Goal: Task Accomplishment & Management: Use online tool/utility

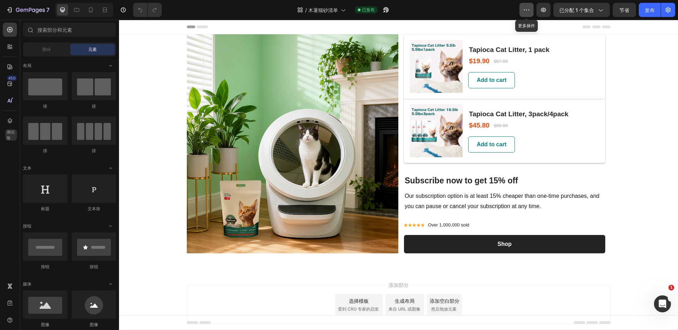
click at [522, 12] on button "button" at bounding box center [526, 10] width 14 height 14
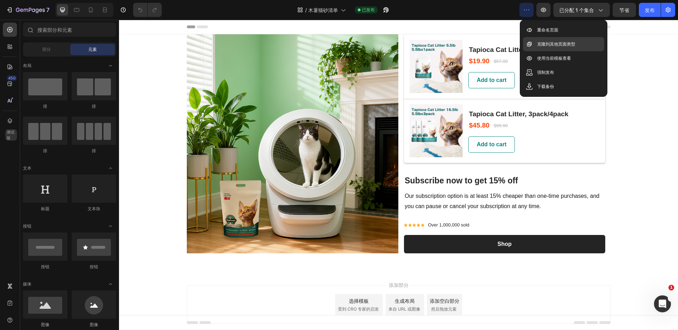
click at [541, 44] on font "克隆到其他页面类型" at bounding box center [556, 43] width 38 height 5
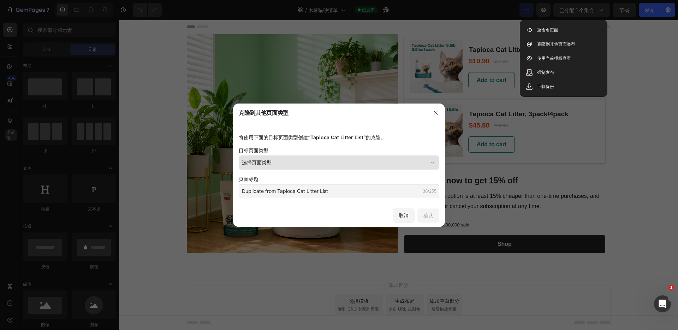
click at [329, 162] on div "选择页面类型" at bounding box center [335, 161] width 186 height 7
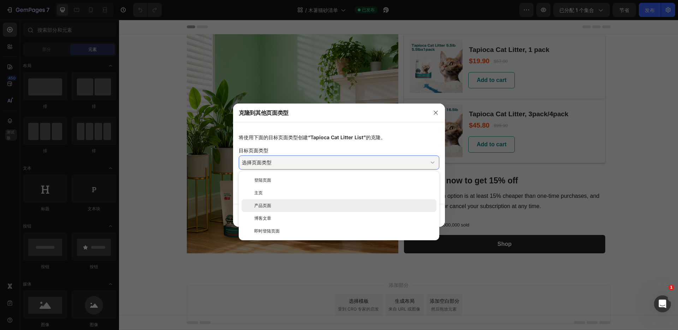
click at [308, 203] on div "产品页面" at bounding box center [343, 205] width 179 height 6
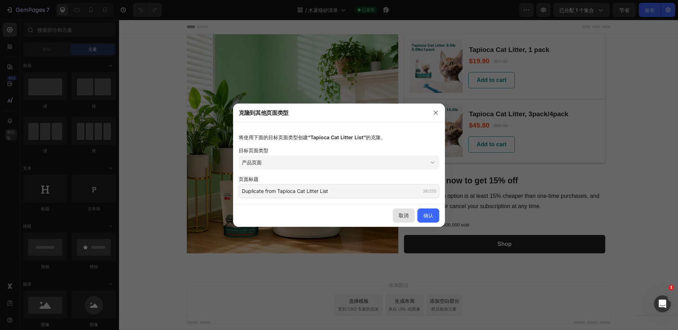
click at [398, 216] on font "取消" at bounding box center [403, 215] width 10 height 6
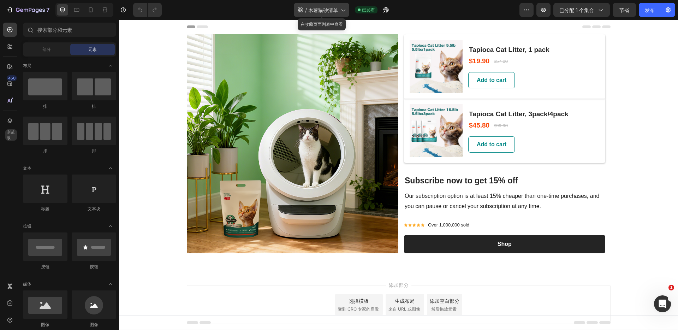
click at [345, 7] on icon at bounding box center [342, 9] width 7 height 7
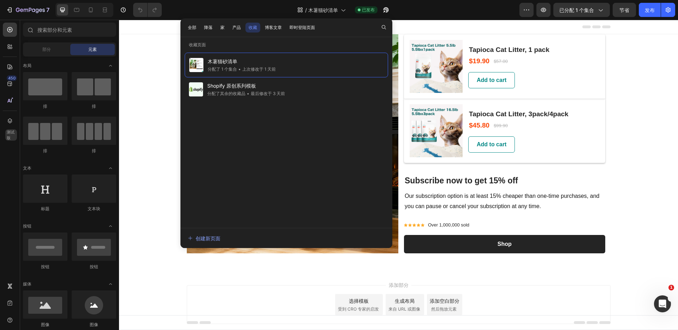
click at [253, 27] on font "收藏" at bounding box center [252, 27] width 8 height 5
click at [238, 27] on font "产品" at bounding box center [236, 27] width 8 height 5
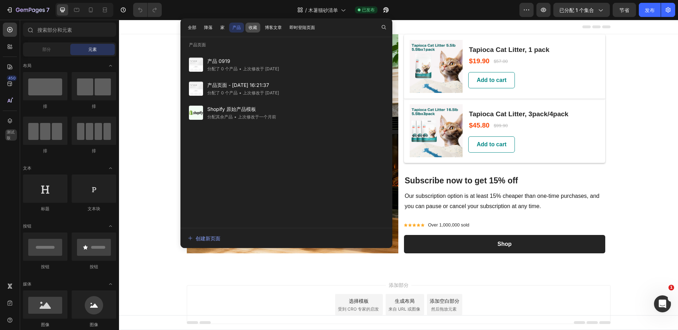
click at [251, 27] on font "收藏" at bounding box center [252, 27] width 8 height 5
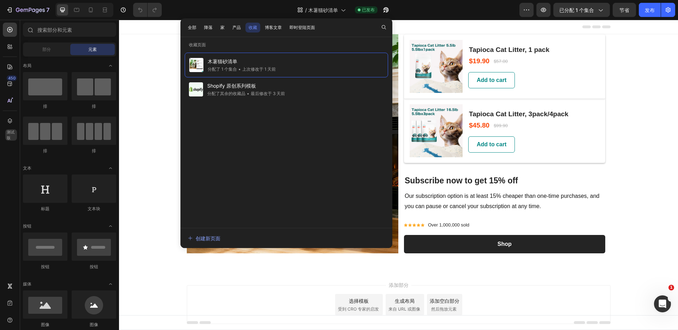
click at [480, 27] on div "标题" at bounding box center [398, 27] width 423 height 14
click at [528, 13] on icon "button" at bounding box center [526, 9] width 7 height 7
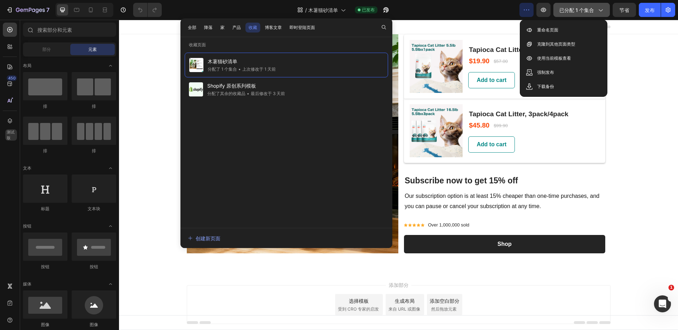
click at [597, 12] on icon "button" at bounding box center [599, 9] width 7 height 7
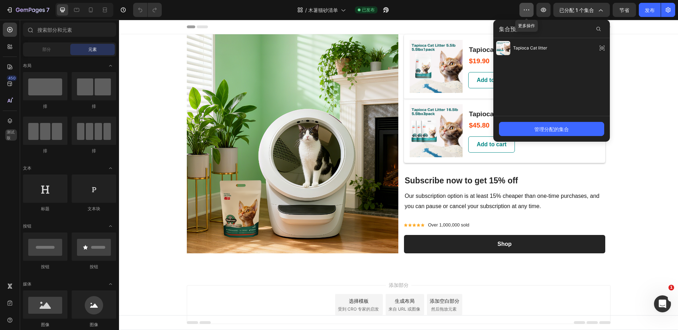
click at [528, 12] on icon "button" at bounding box center [526, 9] width 7 height 7
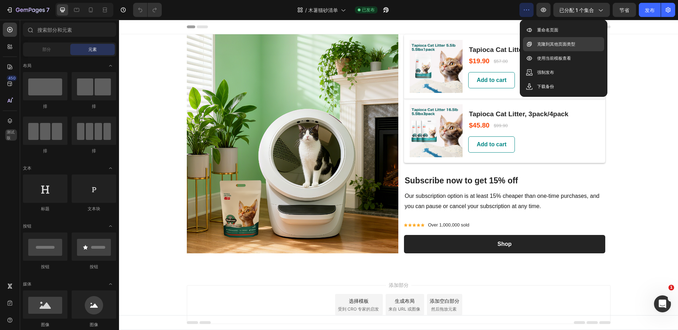
click at [544, 46] on font "克隆到其他页面类型" at bounding box center [556, 43] width 38 height 5
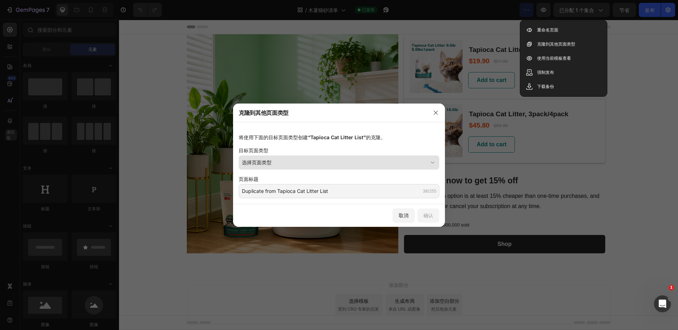
click at [318, 156] on button "选择页面类型" at bounding box center [339, 162] width 200 height 14
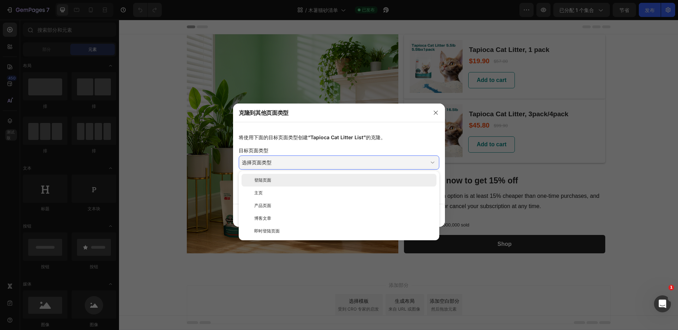
click at [277, 174] on div "登陆页面" at bounding box center [338, 180] width 195 height 13
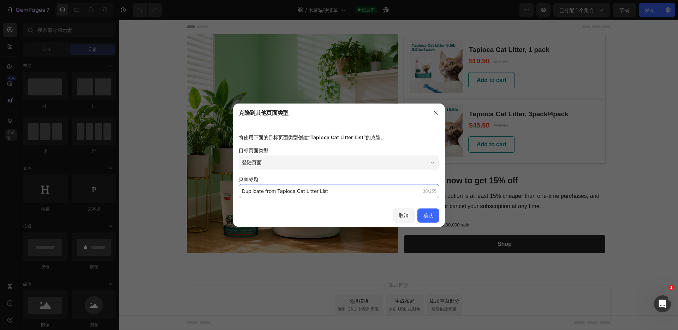
click at [385, 192] on input "Duplicate from Tapioca Cat Litter List" at bounding box center [339, 191] width 200 height 14
click at [331, 192] on input "Duplicate from Tapioca Cat Litter List" at bounding box center [339, 191] width 200 height 14
drag, startPoint x: 337, startPoint y: 192, endPoint x: 200, endPoint y: 187, distance: 137.0
click at [200, 187] on div "克隆到其他页面类型 将使用下面的目标页面类型创建 “Tapioca Cat Litter List” 的克隆。 目标页面类型 登陆页面 页面标题 Duplic…" at bounding box center [339, 165] width 678 height 330
type input "tofu tapioca blend"
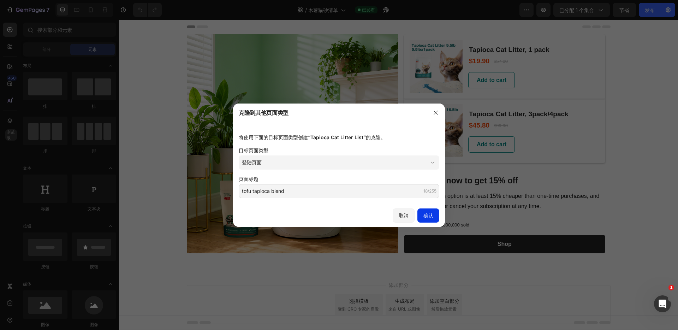
click at [426, 211] on font "确认" at bounding box center [428, 214] width 10 height 7
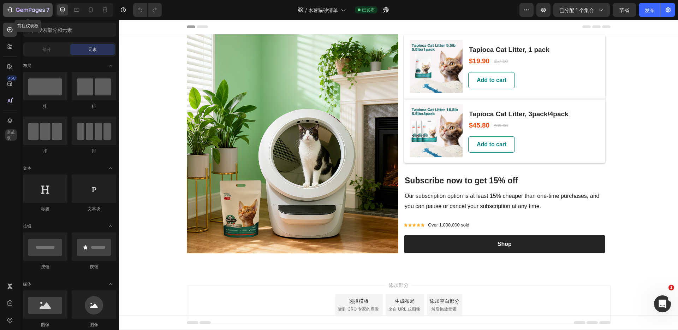
click at [19, 11] on icon "button" at bounding box center [18, 10] width 4 height 4
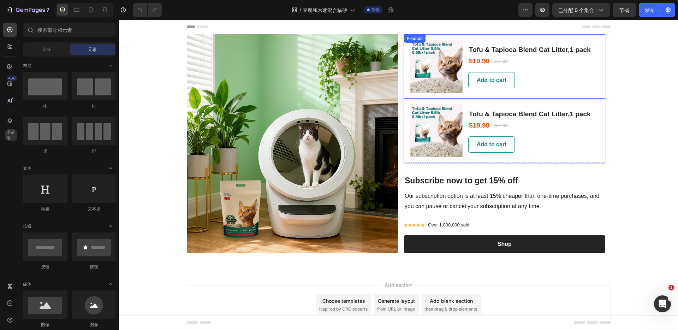
click at [406, 38] on div "Product" at bounding box center [414, 38] width 19 height 6
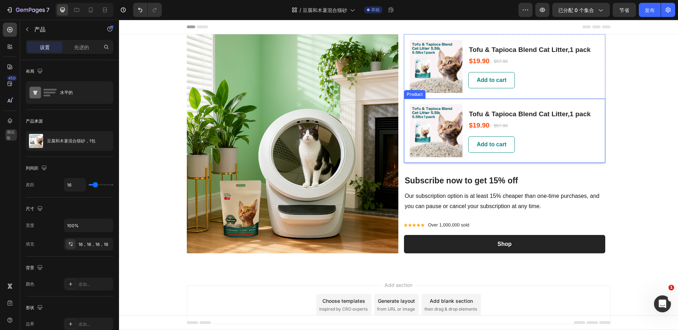
click at [593, 142] on div "(P) Images & Gallery Tofu & Tapioca Blend Cat Litter,1 pack (P) Title $19.90 (P…" at bounding box center [504, 130] width 201 height 64
click at [594, 86] on div "(P) Images & Gallery Tofu & Tapioca Blend Cat Litter,1 pack (P) Title $19.90 (P…" at bounding box center [504, 66] width 201 height 64
click at [591, 150] on div "Add to cart (P) Cart Button" at bounding box center [529, 144] width 123 height 16
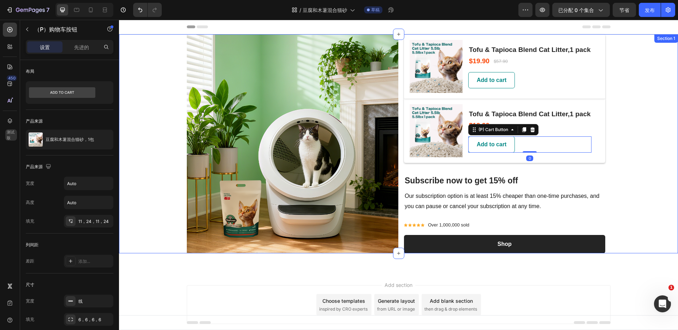
click at [627, 149] on div "Image (P) Images & Gallery Tofu & Tapioca Blend Cat Litter,1 pack (P) Title $19…" at bounding box center [398, 143] width 559 height 219
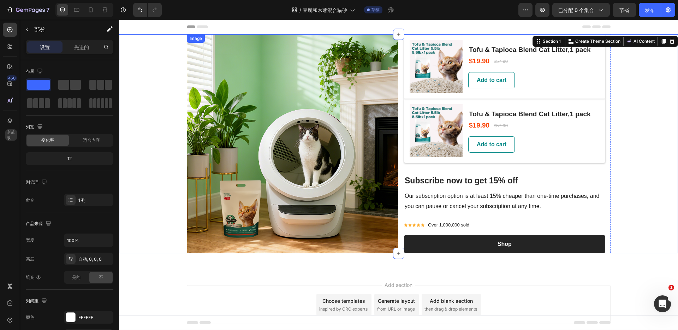
click at [329, 132] on img at bounding box center [293, 143] width 212 height 219
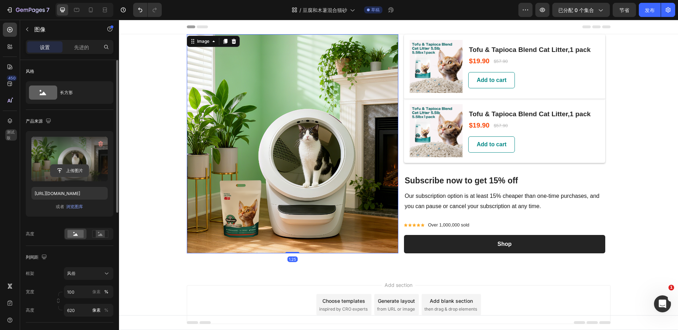
click at [63, 169] on input "file" at bounding box center [69, 170] width 38 height 12
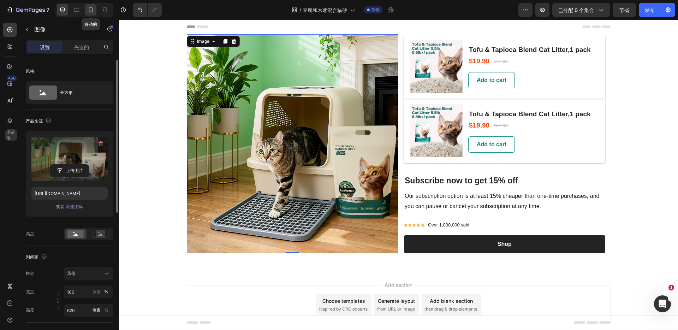
click at [91, 10] on icon at bounding box center [90, 9] width 7 height 7
type input "https://cdn.shopify.com/s/files/1/0685/0048/8387/files/gempages_580555447841325…"
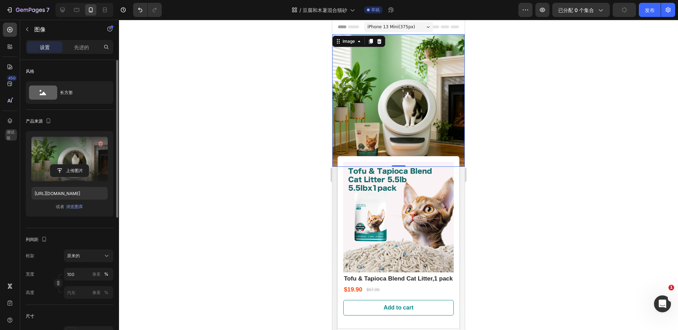
click at [401, 99] on img at bounding box center [398, 100] width 132 height 132
click at [76, 169] on input "file" at bounding box center [69, 170] width 38 height 12
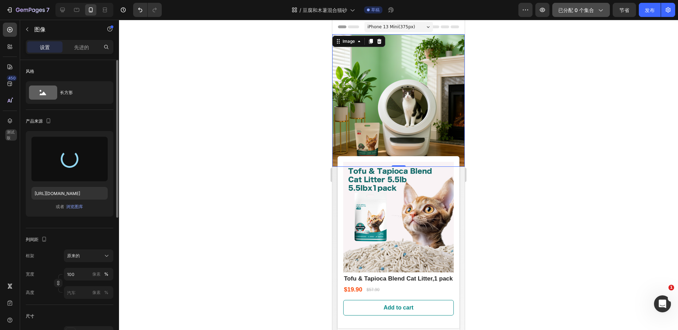
click at [596, 12] on icon "button" at bounding box center [599, 9] width 7 height 7
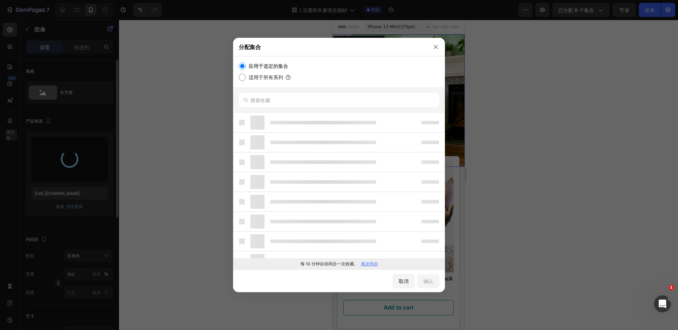
type input "https://cdn.shopify.com/s/files/1/0685/0048/8387/files/gempages_580555447841325…"
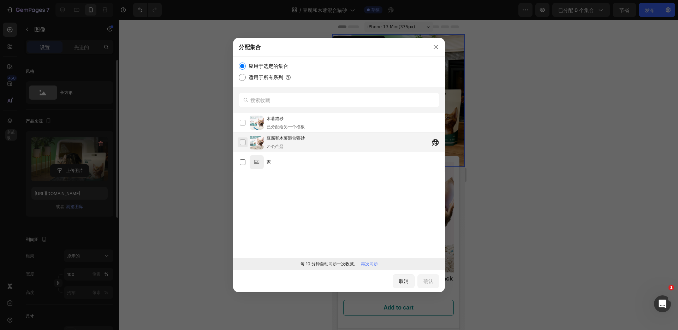
click at [241, 142] on label at bounding box center [243, 142] width 6 height 6
click at [428, 283] on font "确认" at bounding box center [428, 281] width 10 height 6
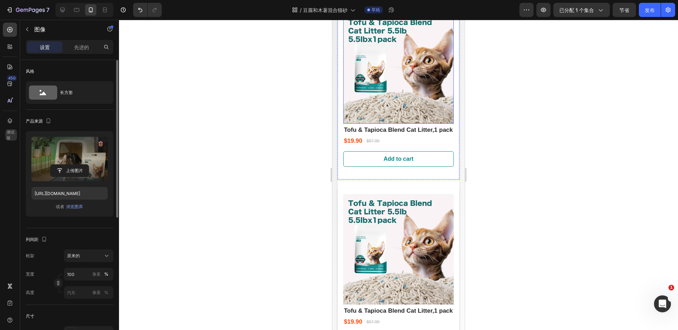
scroll to position [187, 0]
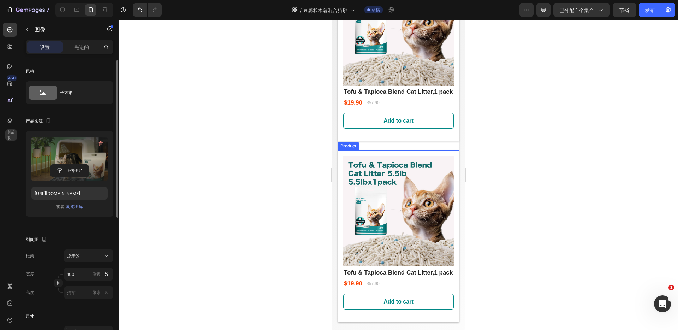
click at [342, 151] on div "(P) Images & Gallery Tofu & Tapioca Blend Cat Litter,1 pack (P) Title $19.90 (P…" at bounding box center [398, 236] width 122 height 172
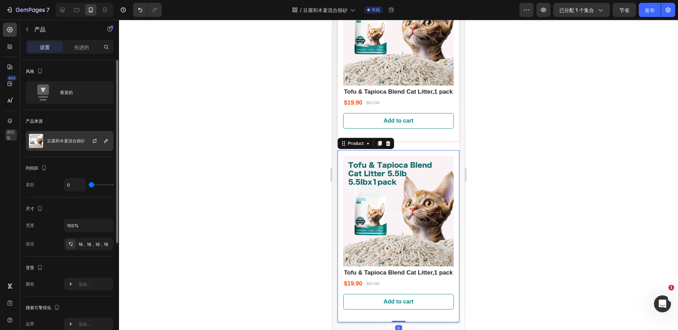
click at [84, 142] on div at bounding box center [97, 140] width 31 height 19
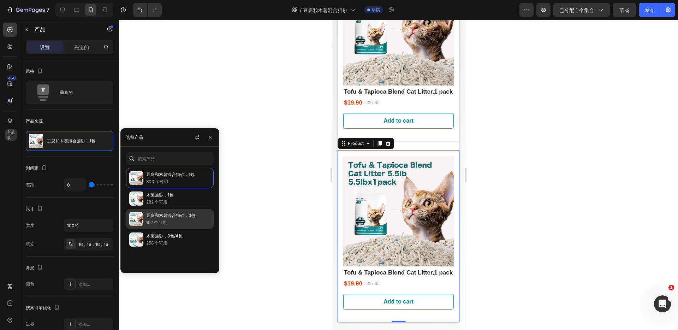
click at [175, 218] on p "豆腐和木薯混合猫砂，3包" at bounding box center [178, 215] width 64 height 7
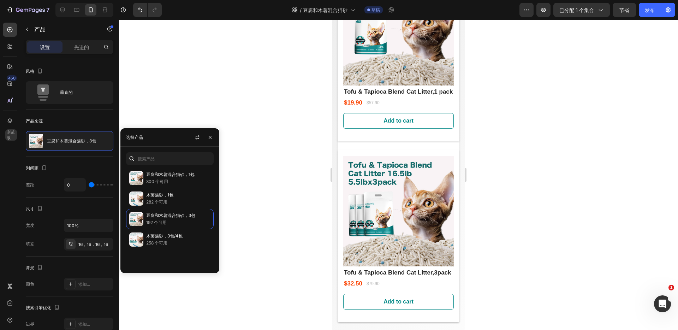
click at [537, 190] on div at bounding box center [398, 175] width 559 height 310
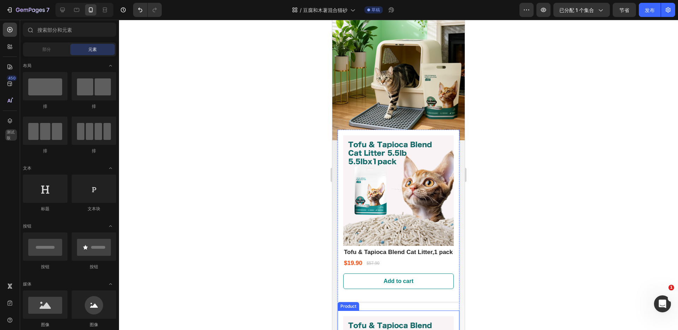
scroll to position [0, 0]
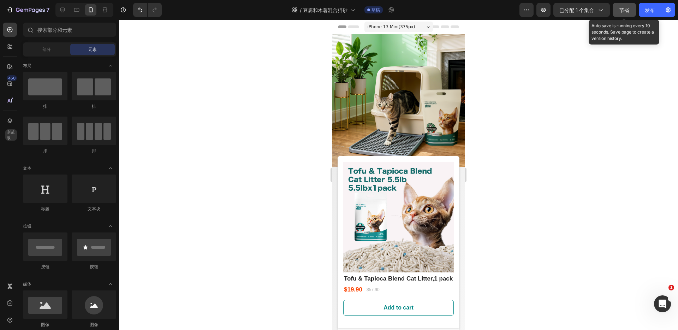
click at [623, 11] on font "节省" at bounding box center [624, 10] width 10 height 6
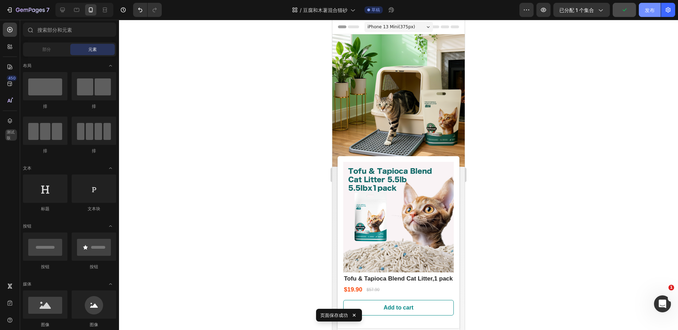
click at [644, 12] on button "发布" at bounding box center [649, 10] width 22 height 14
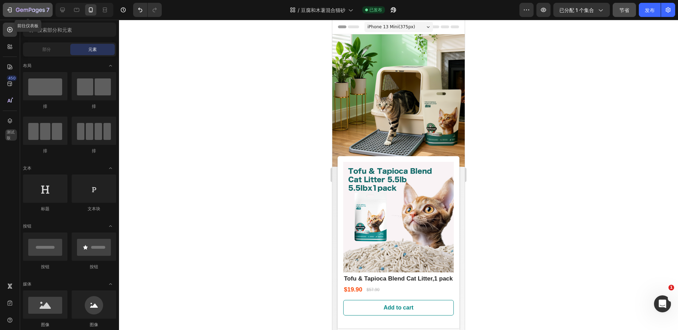
click at [11, 11] on icon "button" at bounding box center [10, 9] width 3 height 5
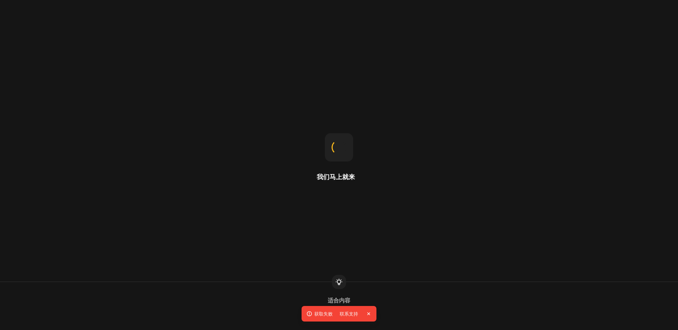
click at [369, 314] on icon at bounding box center [368, 313] width 7 height 7
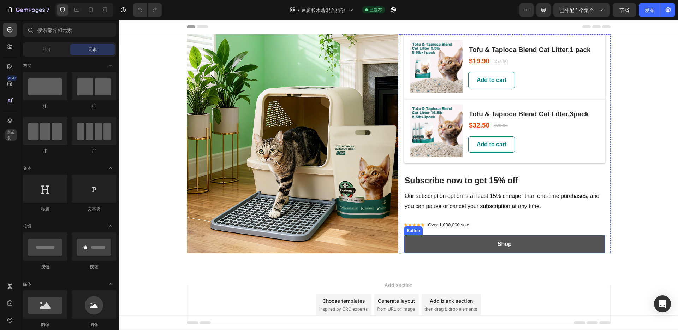
click at [491, 242] on link "Shop" at bounding box center [504, 244] width 201 height 18
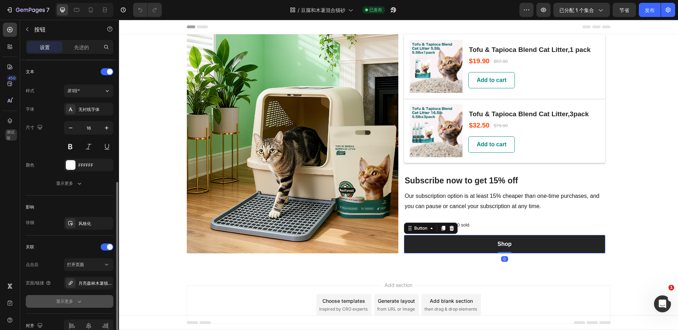
scroll to position [271, 0]
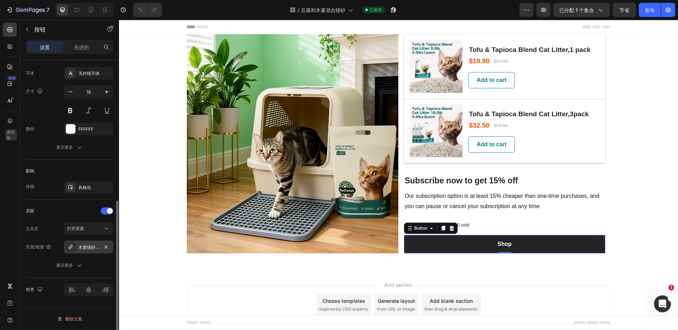
click at [93, 251] on div "木薯猫砂，3包/4包" at bounding box center [88, 246] width 49 height 13
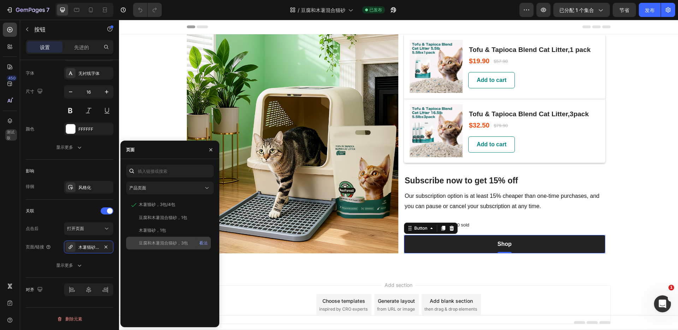
click at [159, 247] on div "豆腐和木薯混合猫砂，3包 看法" at bounding box center [168, 242] width 85 height 13
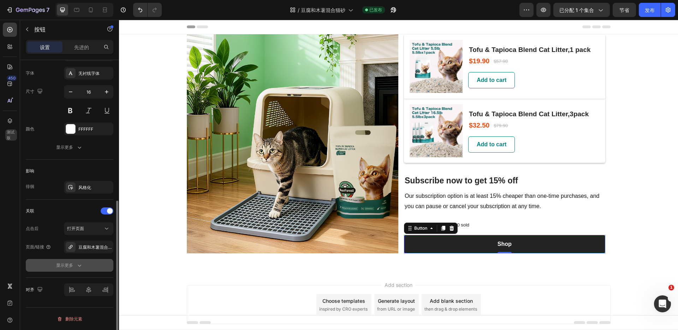
click at [78, 268] on icon "button" at bounding box center [79, 264] width 7 height 7
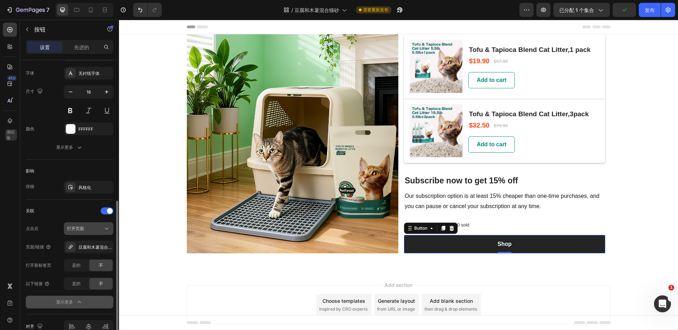
click at [105, 230] on icon at bounding box center [106, 228] width 7 height 7
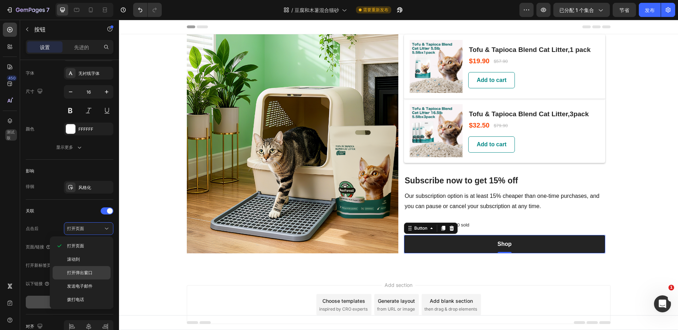
click at [88, 271] on font "打开弹出窗口" at bounding box center [79, 272] width 25 height 5
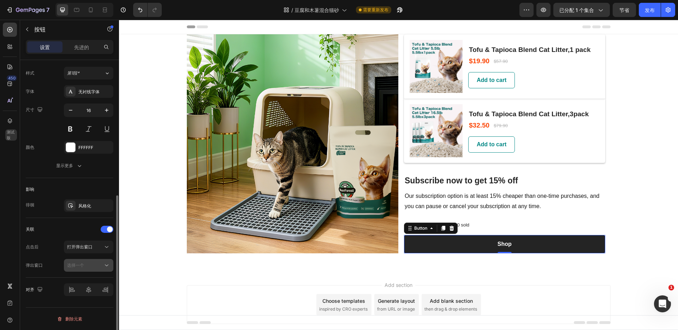
click at [95, 267] on div "选择一个" at bounding box center [85, 265] width 36 height 6
click at [102, 250] on button "打开弹出窗口" at bounding box center [88, 246] width 49 height 13
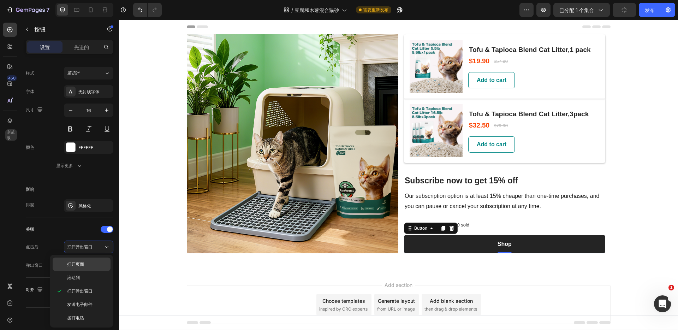
click at [86, 266] on p "打开页面" at bounding box center [87, 264] width 40 height 6
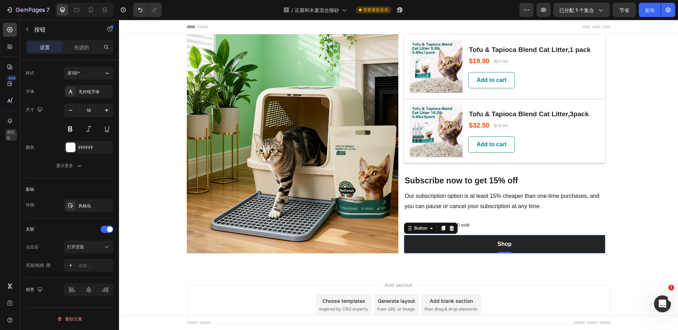
click at [86, 266] on font "添加..." at bounding box center [84, 265] width 12 height 5
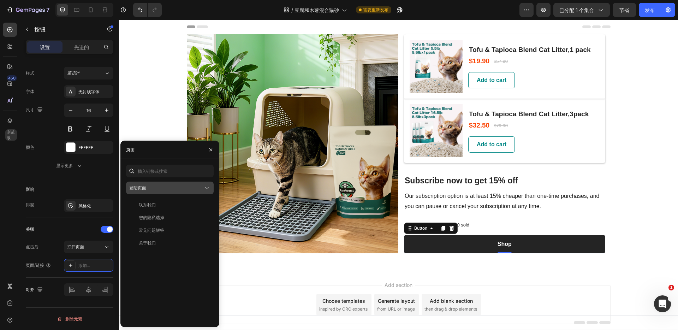
click at [200, 188] on div "登陆页面" at bounding box center [166, 188] width 74 height 6
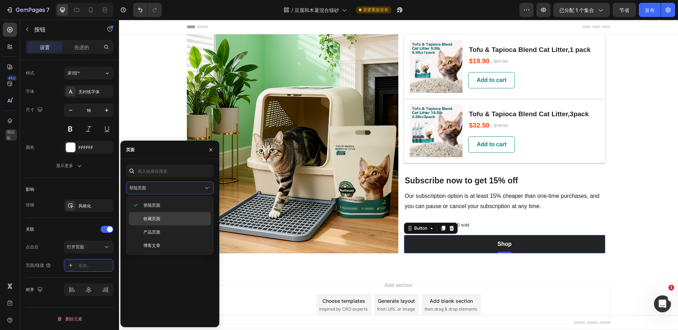
click at [182, 214] on div "收藏页面" at bounding box center [170, 218] width 82 height 13
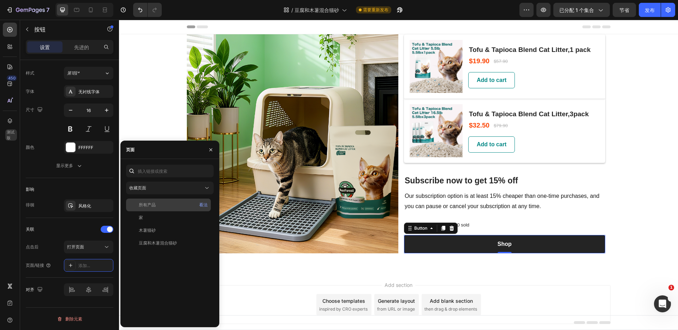
click at [172, 203] on div "所有产品" at bounding box center [168, 205] width 79 height 6
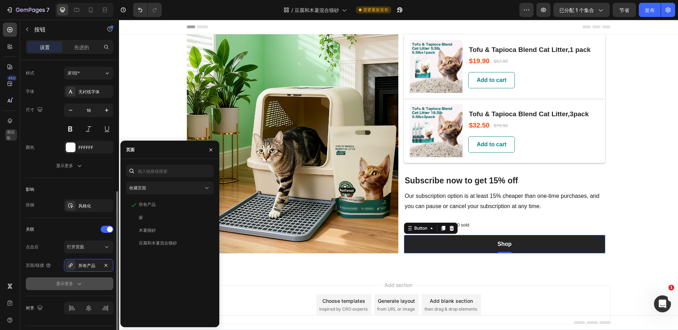
click at [78, 285] on icon "button" at bounding box center [79, 283] width 7 height 7
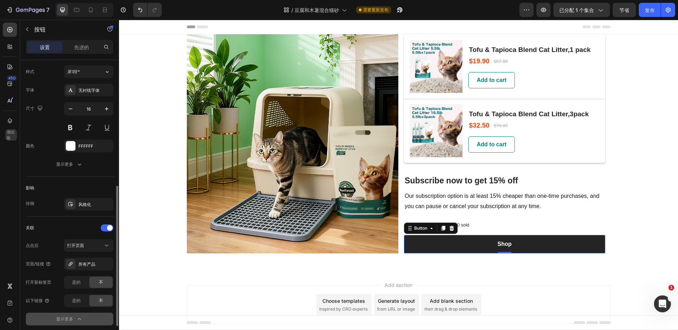
scroll to position [260, 0]
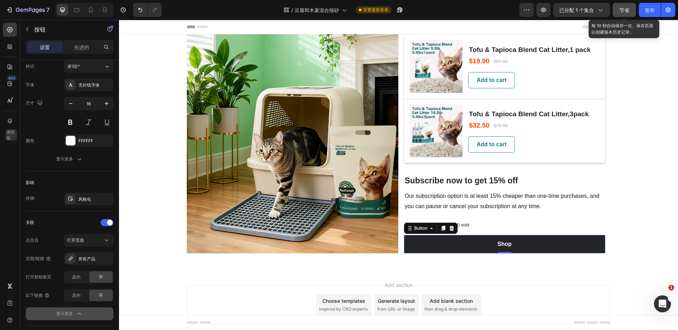
click at [624, 11] on font "节省" at bounding box center [624, 10] width 10 height 6
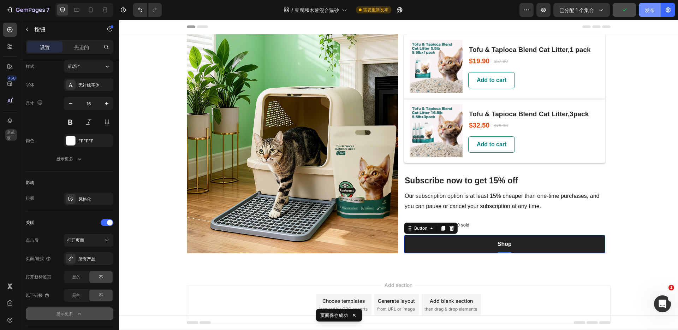
click at [643, 10] on button "发布" at bounding box center [649, 10] width 22 height 14
click at [648, 12] on font "发布" at bounding box center [649, 10] width 10 height 6
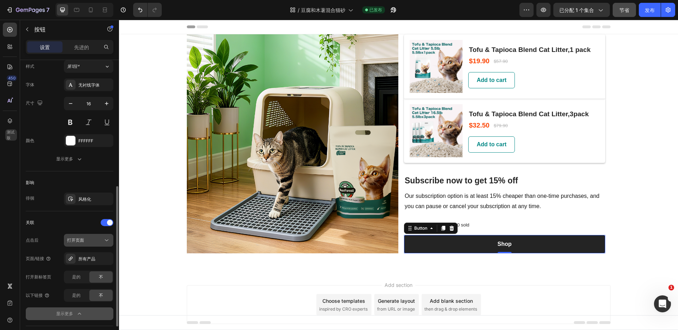
click at [110, 237] on button "打开页面" at bounding box center [88, 240] width 49 height 13
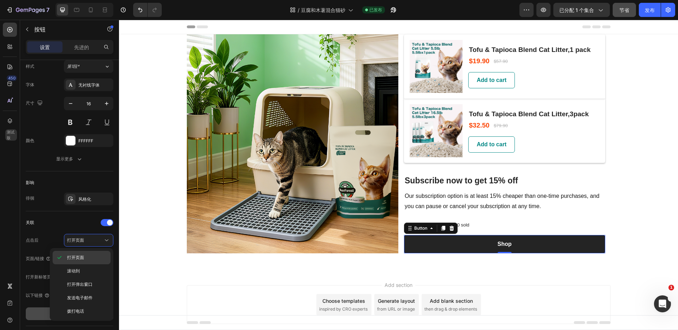
click at [89, 259] on p "打开页面" at bounding box center [87, 257] width 40 height 6
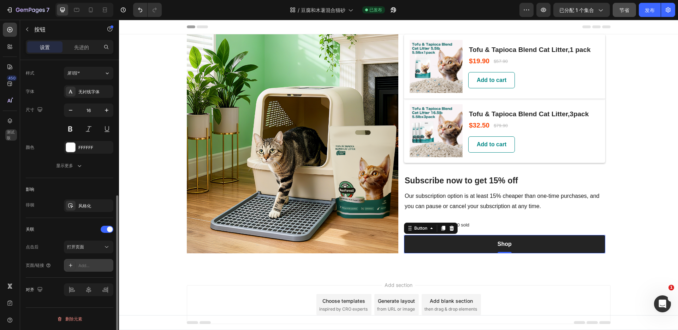
scroll to position [253, 0]
click at [96, 265] on div "添加..." at bounding box center [94, 265] width 33 height 6
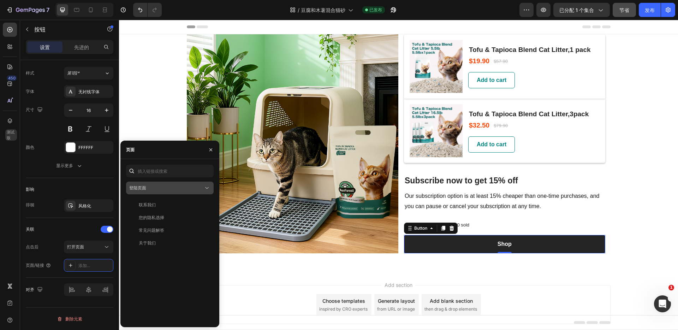
click at [190, 187] on div "登陆页面" at bounding box center [166, 188] width 74 height 6
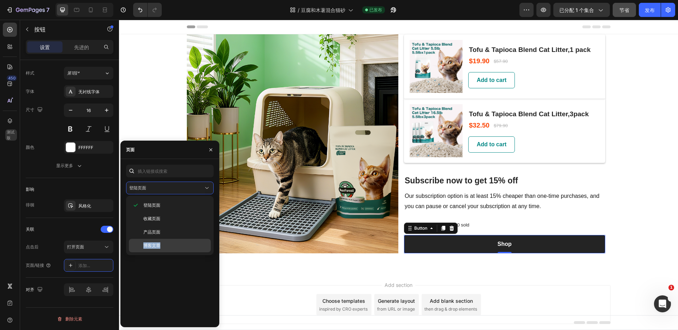
click at [176, 242] on p "博客文章" at bounding box center [175, 245] width 64 height 6
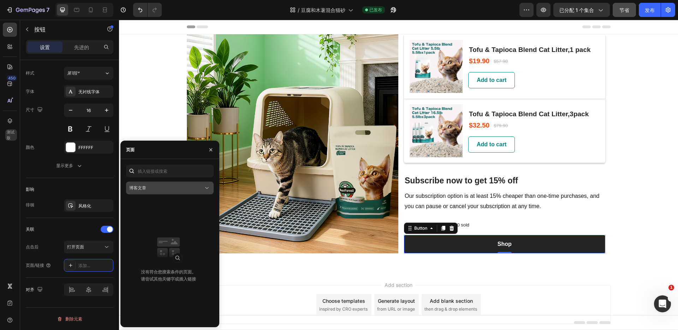
click at [200, 189] on div "博客文章" at bounding box center [166, 188] width 74 height 6
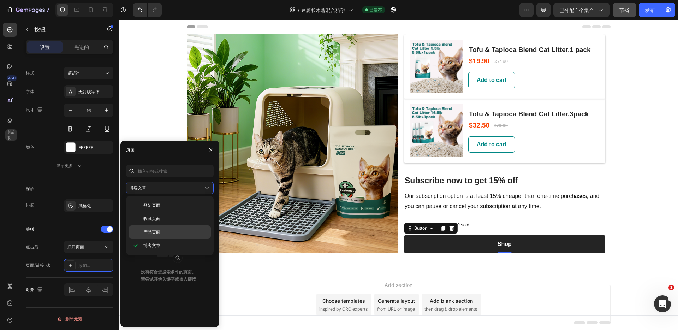
click at [166, 230] on p "产品页面" at bounding box center [175, 232] width 64 height 6
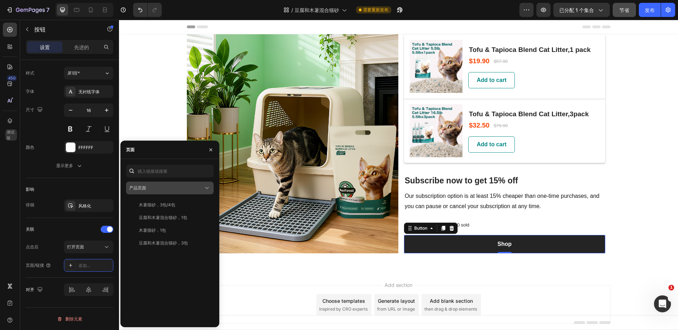
click at [186, 191] on button "产品页面" at bounding box center [170, 187] width 88 height 13
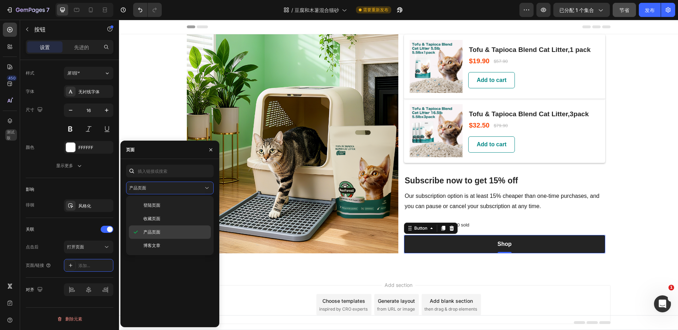
click at [167, 231] on p "产品页面" at bounding box center [175, 232] width 64 height 6
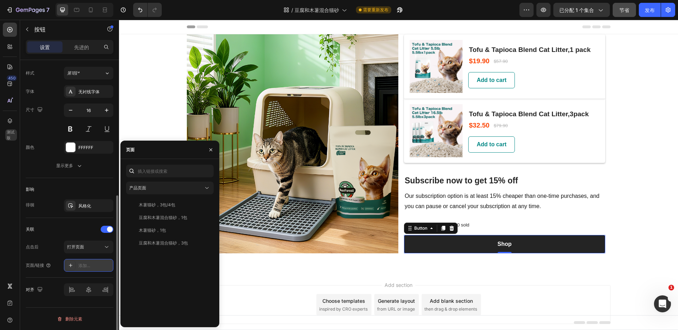
click at [88, 267] on font "添加..." at bounding box center [84, 265] width 12 height 5
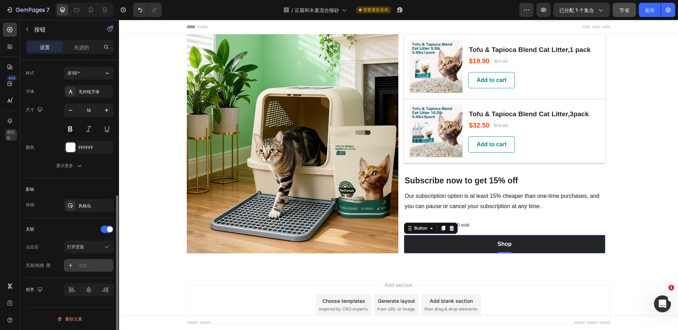
click at [88, 267] on font "添加..." at bounding box center [84, 265] width 12 height 5
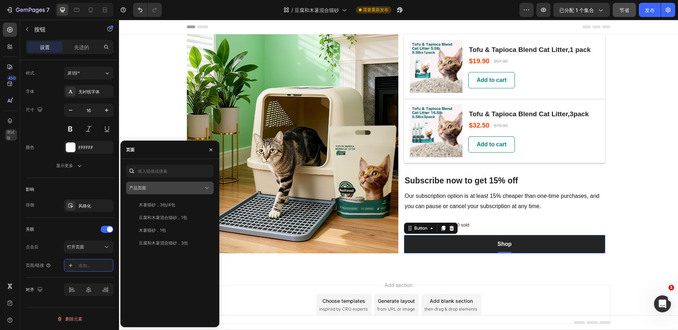
click at [204, 191] on icon at bounding box center [206, 187] width 7 height 7
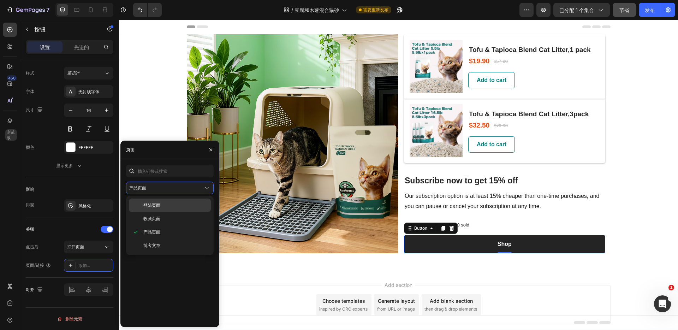
click at [193, 205] on p "登陆页面" at bounding box center [175, 205] width 64 height 6
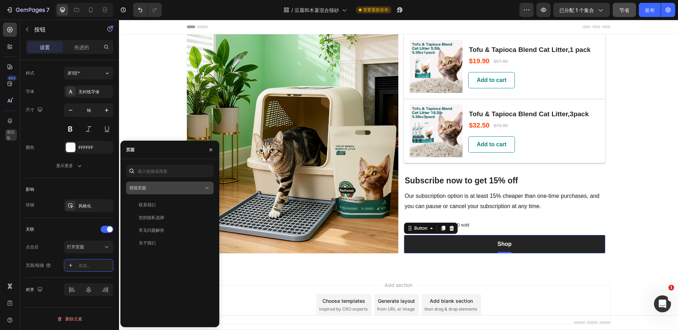
click at [205, 190] on icon at bounding box center [206, 187] width 7 height 7
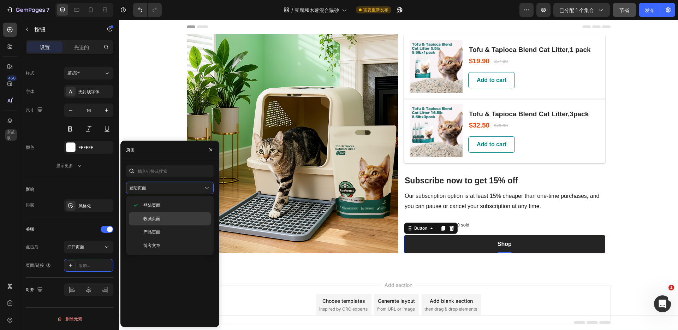
click at [188, 215] on p "收藏页面" at bounding box center [175, 218] width 64 height 6
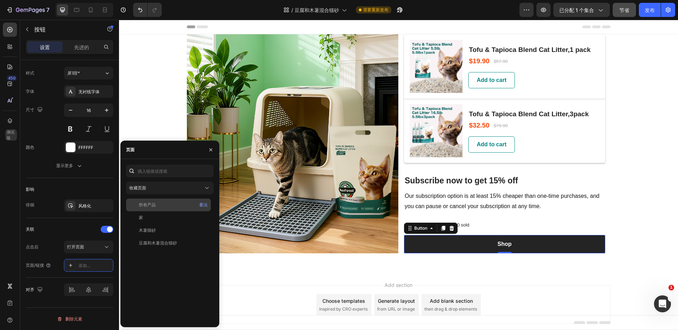
click at [182, 204] on div "所有产品" at bounding box center [168, 205] width 79 height 6
click at [270, 277] on div "Add section Choose templates inspired by CRO experts Generate layout from URL o…" at bounding box center [398, 314] width 559 height 87
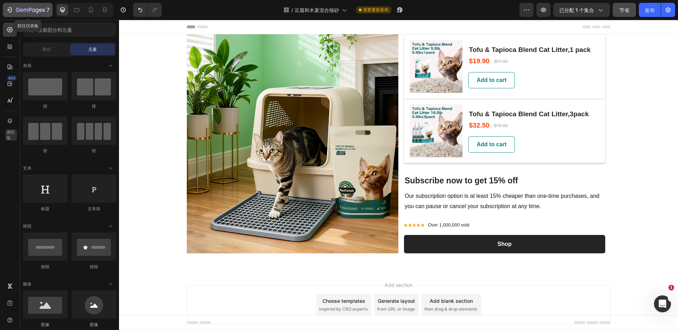
click at [37, 10] on icon "button" at bounding box center [30, 10] width 29 height 6
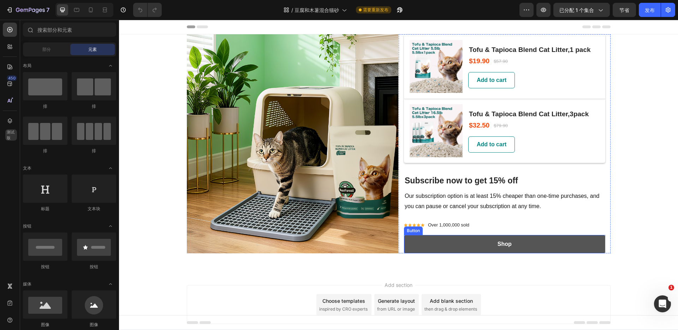
click at [440, 248] on link "Shop" at bounding box center [504, 244] width 201 height 18
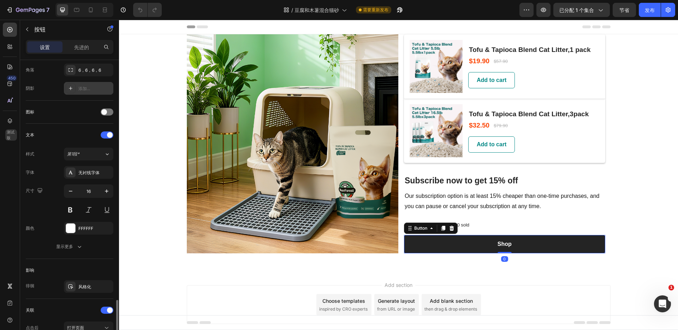
scroll to position [271, 0]
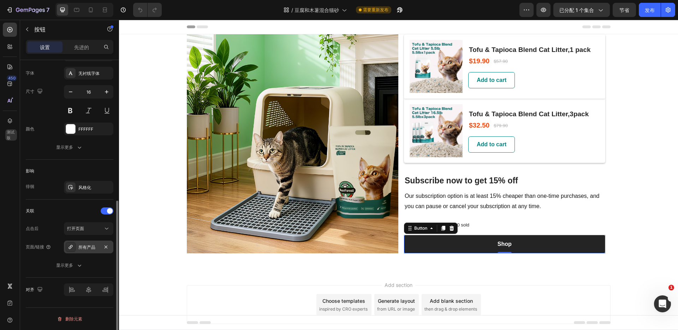
click at [101, 248] on div "所有产品" at bounding box center [88, 246] width 49 height 13
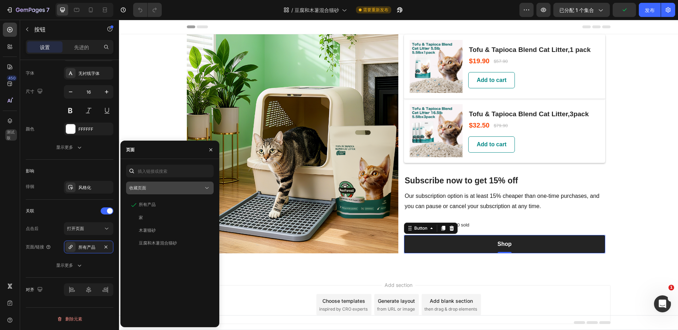
click at [173, 192] on button "收藏页面" at bounding box center [170, 187] width 88 height 13
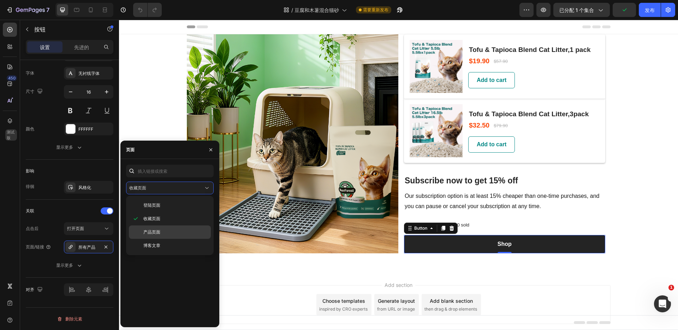
click at [166, 230] on p "产品页面" at bounding box center [175, 232] width 64 height 6
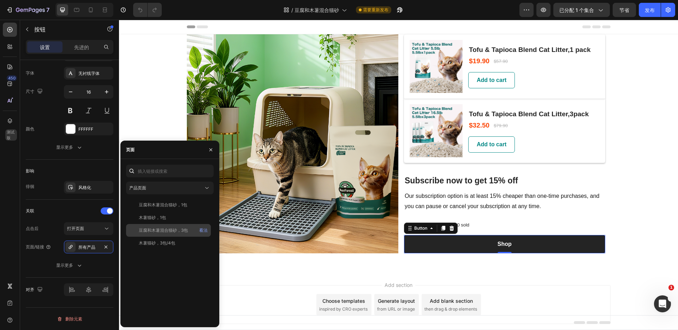
click at [167, 231] on font "豆腐和木薯混合猫砂，3包" at bounding box center [163, 229] width 49 height 5
click at [205, 230] on font "看法" at bounding box center [203, 229] width 8 height 5
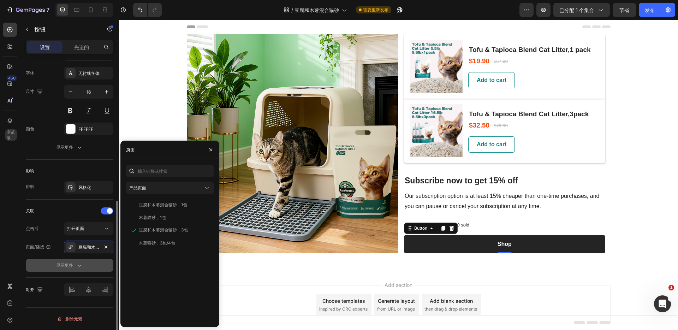
click at [67, 266] on font "显示更多" at bounding box center [64, 264] width 17 height 5
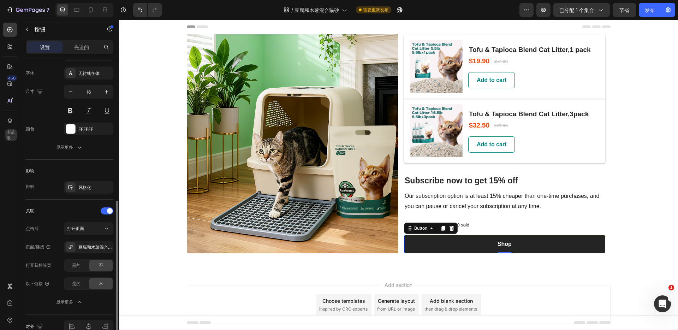
scroll to position [280, 0]
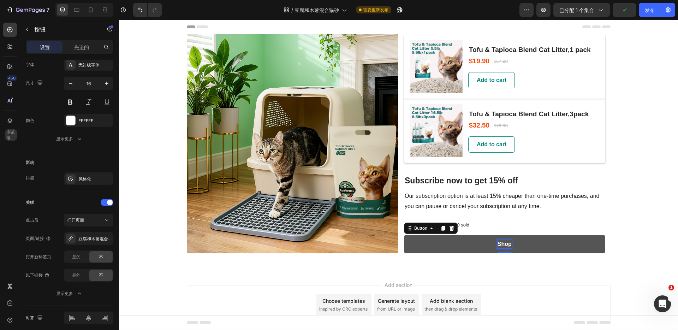
click at [504, 245] on p "Shop" at bounding box center [504, 244] width 14 height 8
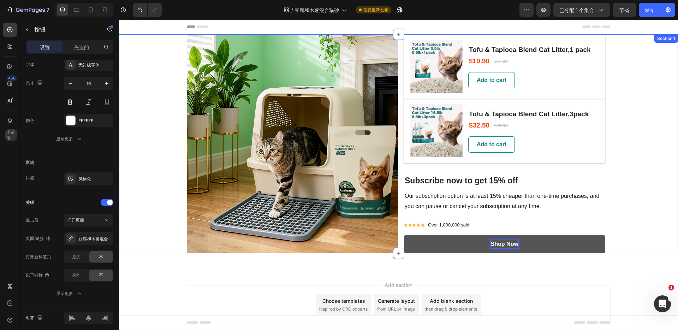
click at [625, 252] on div "Image (P) Images & Gallery Tofu & Tapioca Blend Cat Litter,1 pack (P) Title $19…" at bounding box center [398, 143] width 559 height 219
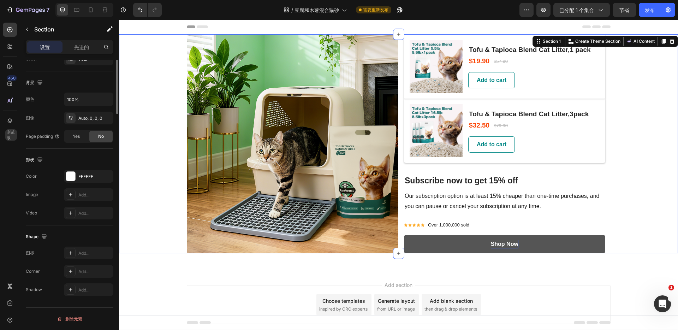
scroll to position [0, 0]
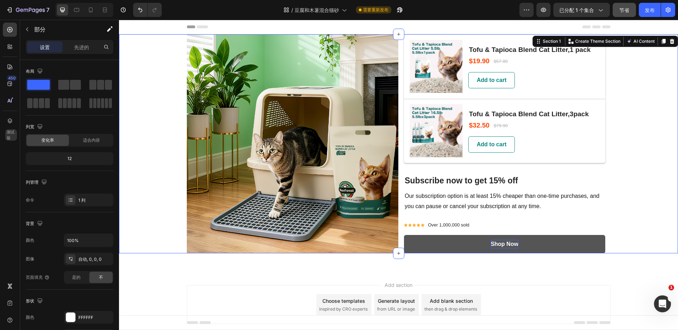
click at [618, 10] on button "节省" at bounding box center [623, 10] width 23 height 14
click at [602, 11] on icon "button" at bounding box center [599, 9] width 7 height 7
click at [644, 10] on font "发布" at bounding box center [649, 10] width 10 height 6
click at [662, 303] on icon "开启 对讲信使" at bounding box center [661, 303] width 5 height 6
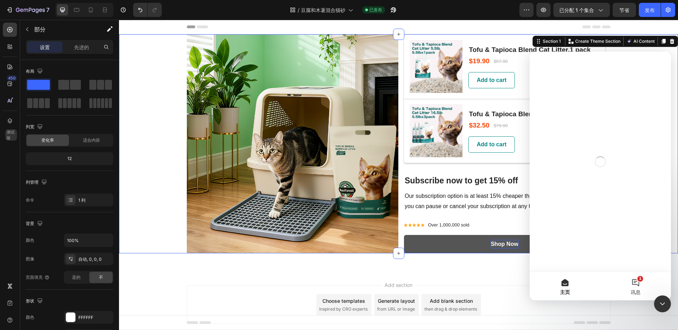
click at [637, 285] on button "1 讯息" at bounding box center [635, 286] width 71 height 28
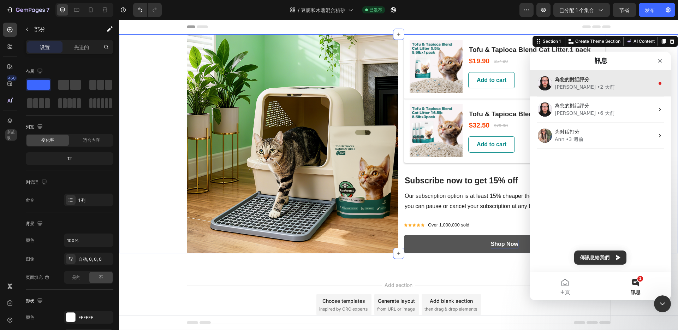
click at [606, 84] on div "Nathan • 2 天前" at bounding box center [604, 86] width 100 height 7
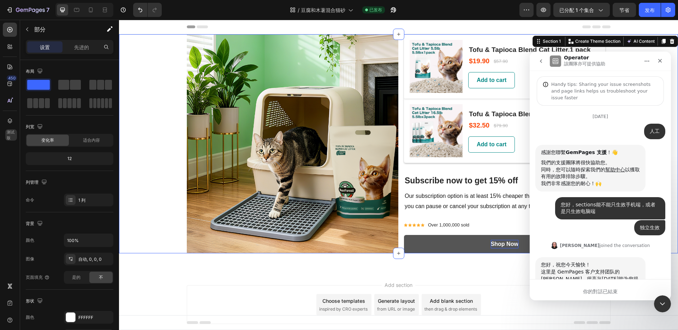
scroll to position [51, 0]
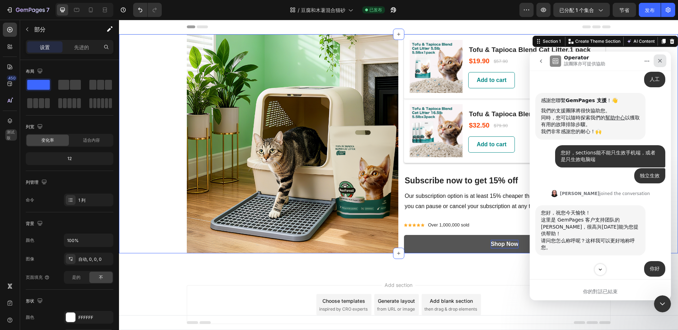
click at [658, 59] on icon "關閉" at bounding box center [660, 61] width 4 height 4
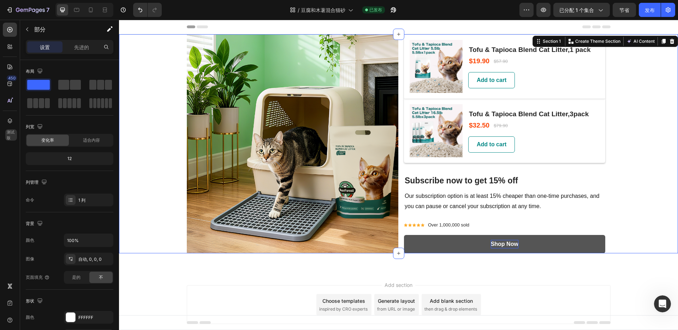
scroll to position [657, 0]
click at [42, 9] on icon "button" at bounding box center [30, 10] width 29 height 6
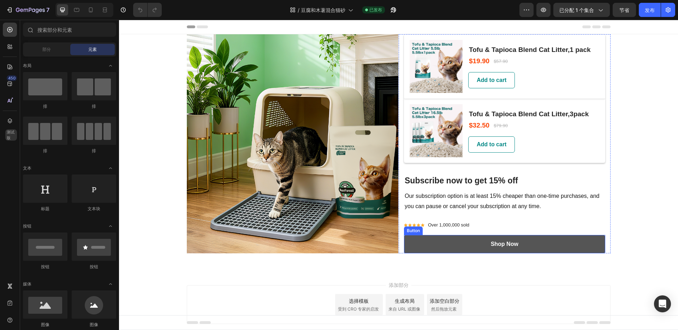
click at [565, 244] on link "Shop Now" at bounding box center [504, 244] width 201 height 18
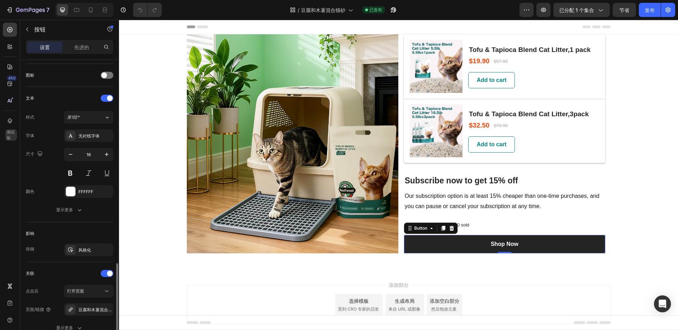
scroll to position [271, 0]
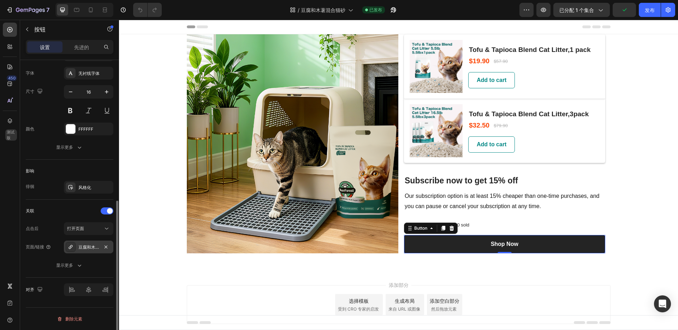
click at [83, 247] on font "豆腐和木薯混合猫砂，3包" at bounding box center [102, 246] width 49 height 5
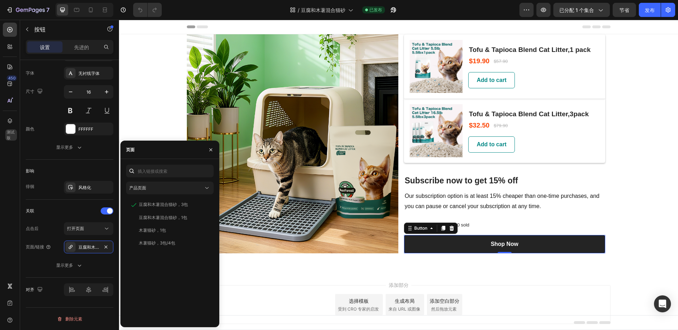
click at [597, 277] on div "添加部分 选择模板 受到 CRO 专家的启发 生成布局 来自 URL 或图像 添加空白部分 然后拖放元素" at bounding box center [398, 314] width 559 height 87
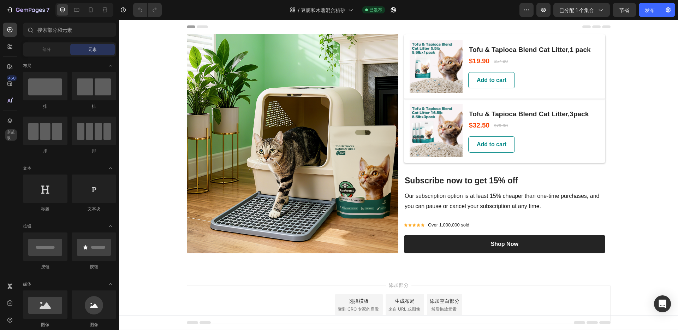
click at [586, 273] on div "添加部分 选择模板 受到 CRO 专家的启发 生成布局 来自 URL 或图像 添加空白部分 然后拖放元素" at bounding box center [398, 314] width 559 height 87
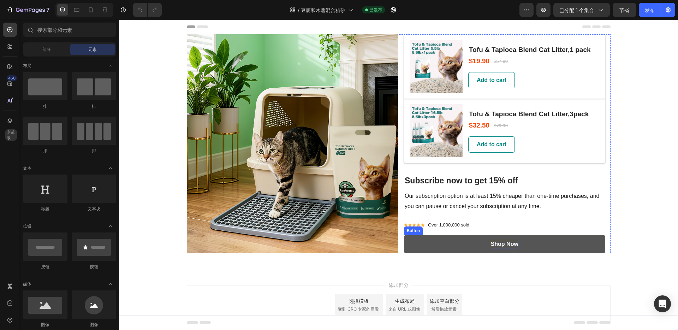
click at [509, 246] on p "Shop Now" at bounding box center [505, 244] width 28 height 8
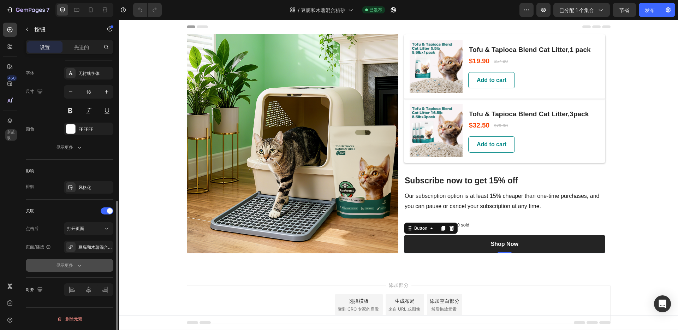
click at [77, 266] on icon "button" at bounding box center [79, 264] width 7 height 7
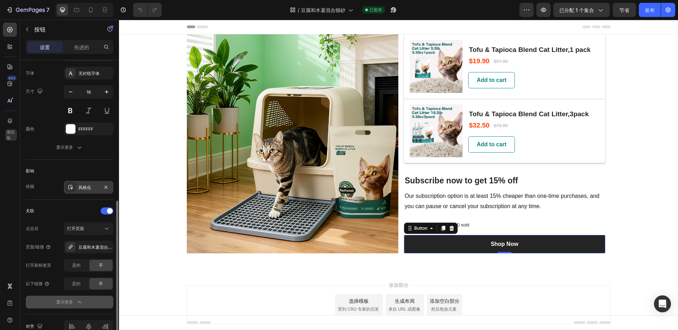
click at [86, 184] on div "风格化" at bounding box center [88, 187] width 20 height 6
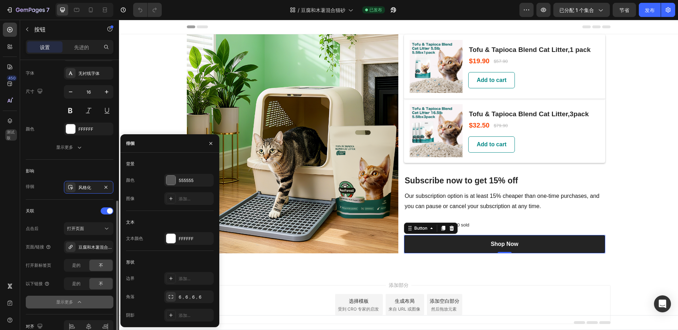
click at [70, 169] on div "影响" at bounding box center [70, 170] width 88 height 11
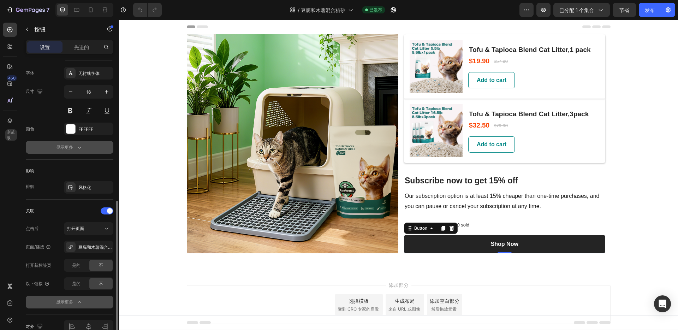
click at [82, 147] on icon "button" at bounding box center [79, 147] width 7 height 7
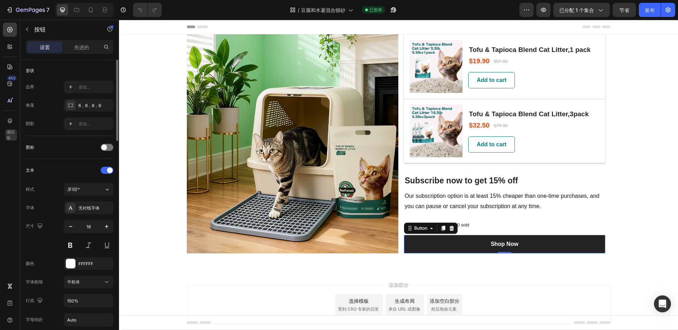
scroll to position [0, 0]
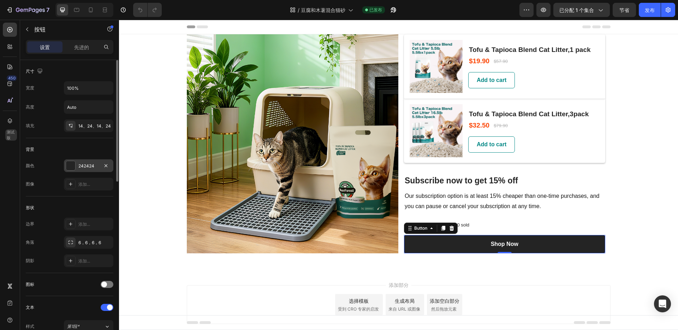
click at [70, 167] on div at bounding box center [70, 165] width 9 height 9
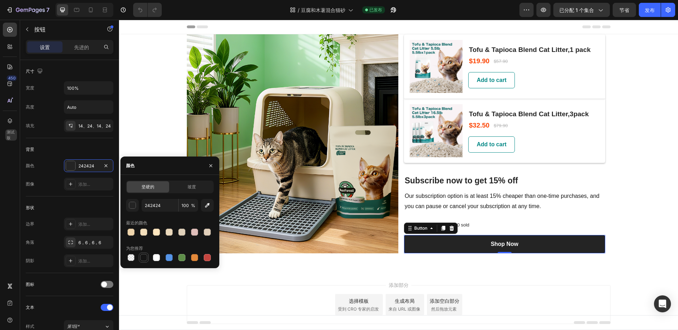
click at [145, 256] on div at bounding box center [143, 257] width 7 height 7
type input "151515"
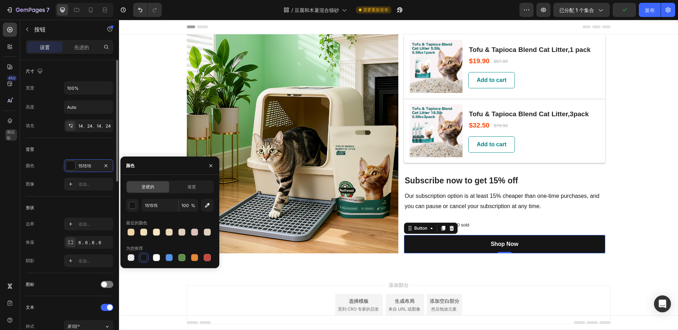
click at [51, 198] on div "形状 边界 添加... 角落 6，6，6，6 阴影 添加..." at bounding box center [70, 234] width 88 height 77
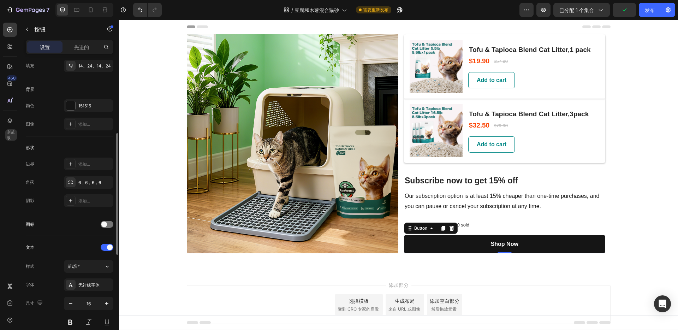
scroll to position [94, 0]
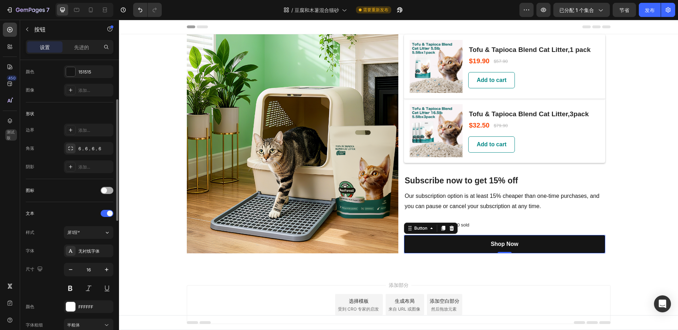
click at [107, 189] on div at bounding box center [107, 190] width 13 height 7
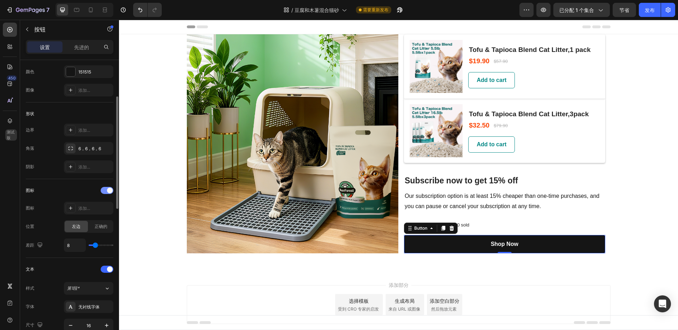
click at [107, 189] on span at bounding box center [110, 190] width 6 height 6
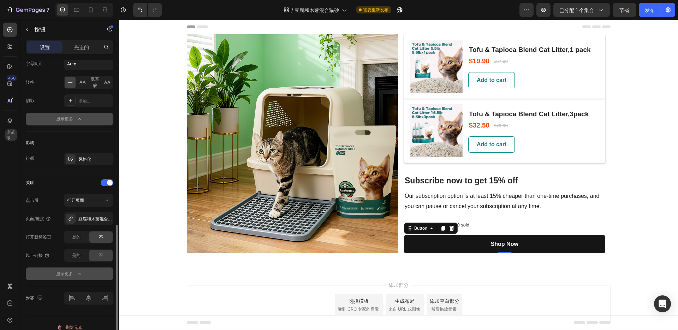
scroll to position [401, 0]
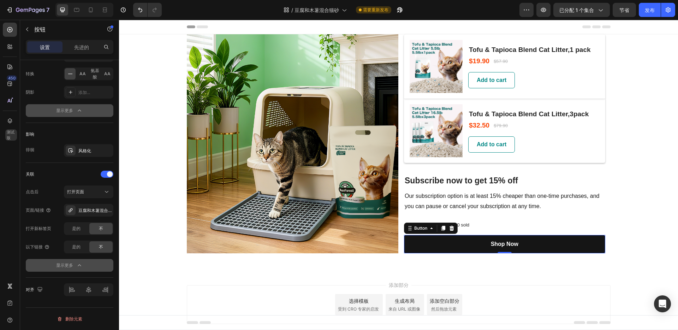
click at [77, 267] on icon "button" at bounding box center [79, 264] width 7 height 7
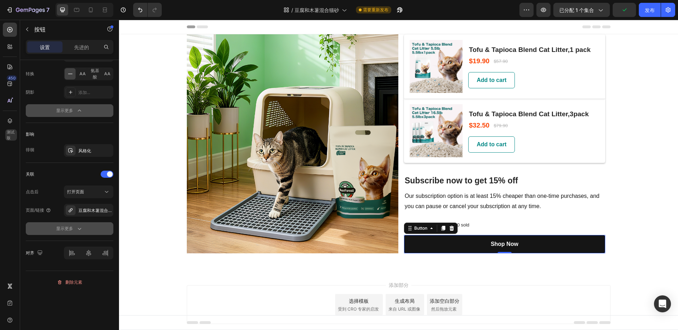
click at [78, 227] on icon "button" at bounding box center [79, 228] width 7 height 7
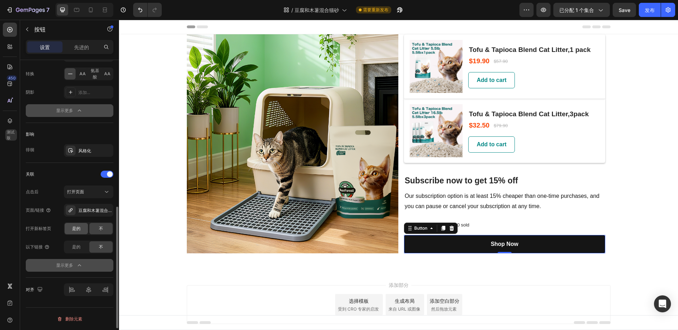
scroll to position [344, 0]
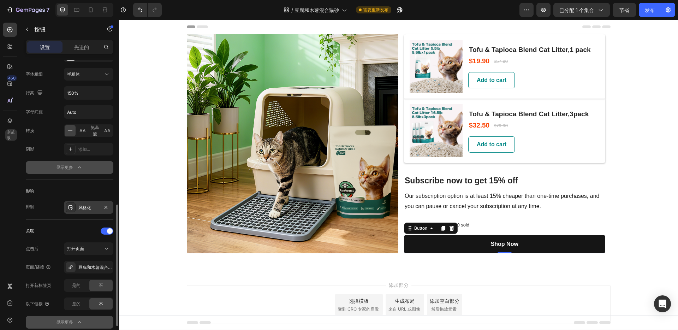
click at [80, 209] on font "风格化" at bounding box center [84, 207] width 13 height 5
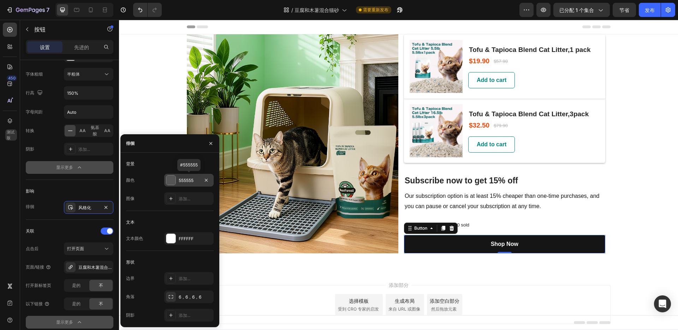
click at [169, 179] on div at bounding box center [170, 179] width 9 height 9
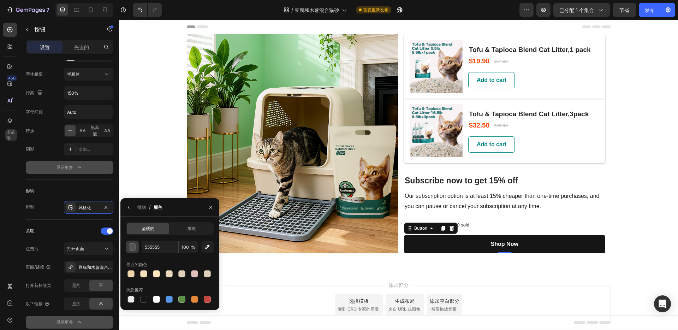
click at [134, 247] on div "button" at bounding box center [132, 246] width 7 height 7
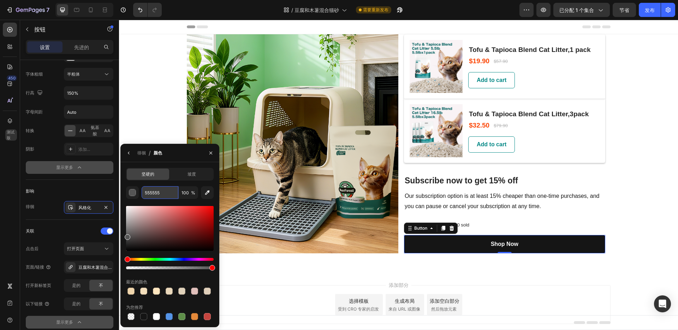
click at [153, 192] on input "555555" at bounding box center [160, 192] width 37 height 13
type input "008785"
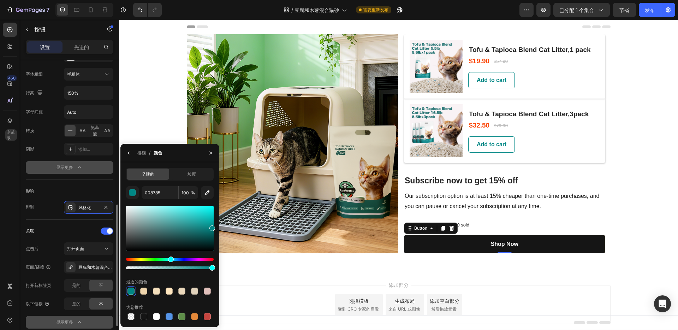
click at [79, 219] on div "影响 徘徊 风格化" at bounding box center [70, 200] width 88 height 40
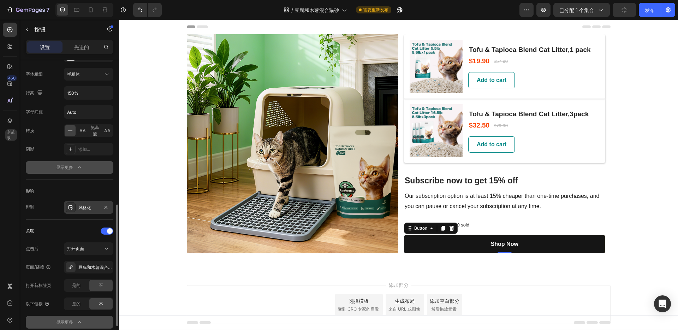
click at [88, 203] on div "风格化" at bounding box center [88, 207] width 49 height 13
click at [90, 181] on div "影响 徘徊 风格化" at bounding box center [70, 200] width 88 height 40
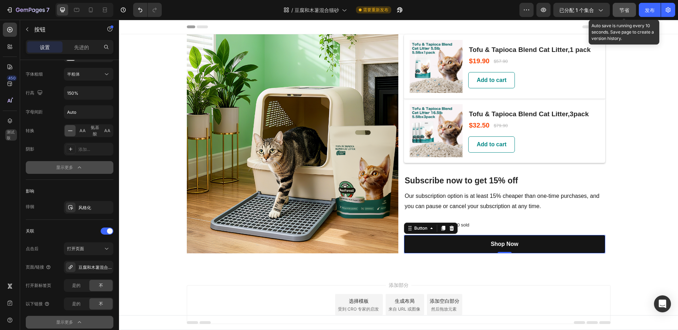
click at [625, 13] on button "节省" at bounding box center [623, 10] width 23 height 14
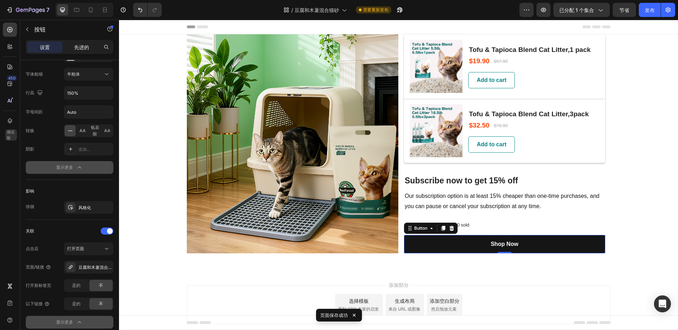
click at [83, 46] on font "先进的" at bounding box center [81, 47] width 15 height 6
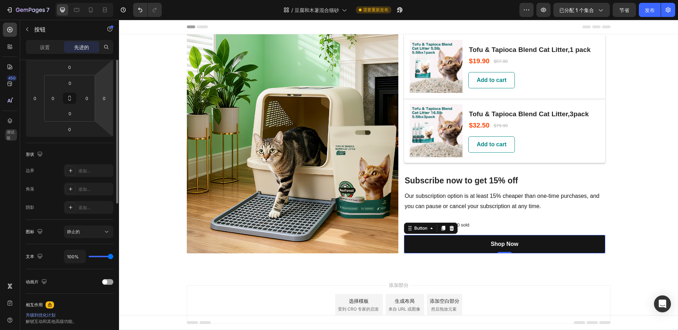
scroll to position [0, 0]
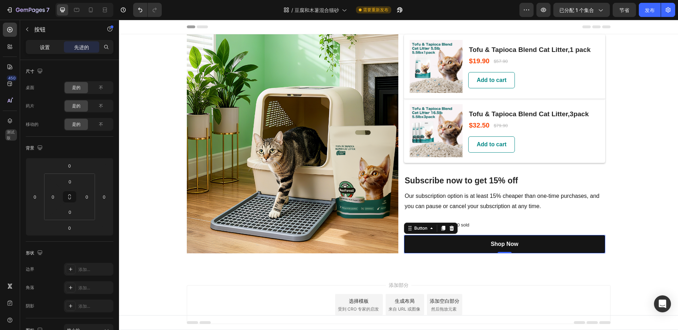
click at [43, 47] on font "设置" at bounding box center [45, 47] width 10 height 6
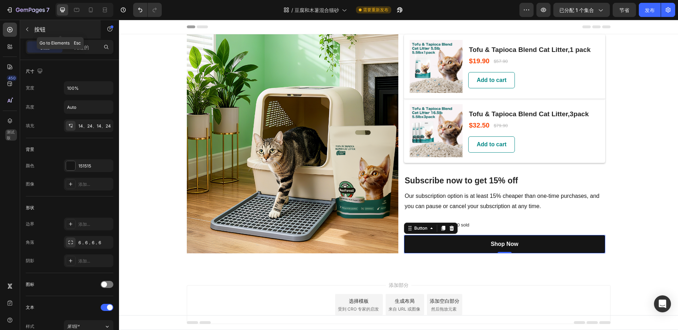
click at [38, 33] on p "按钮" at bounding box center [64, 29] width 60 height 8
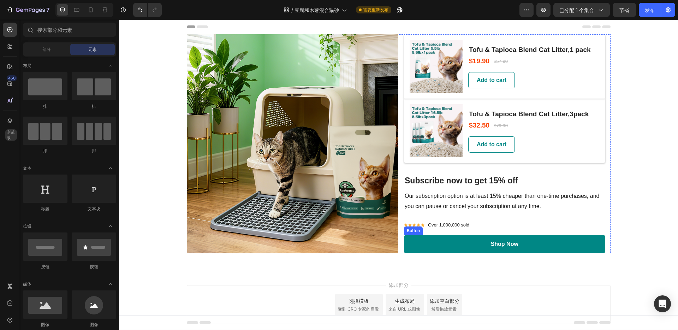
click at [446, 247] on link "Shop Now" at bounding box center [504, 244] width 201 height 18
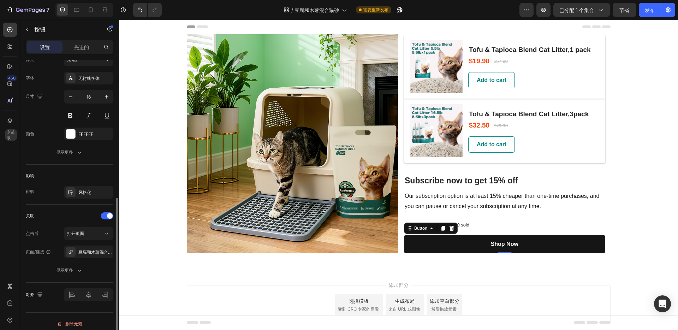
scroll to position [271, 0]
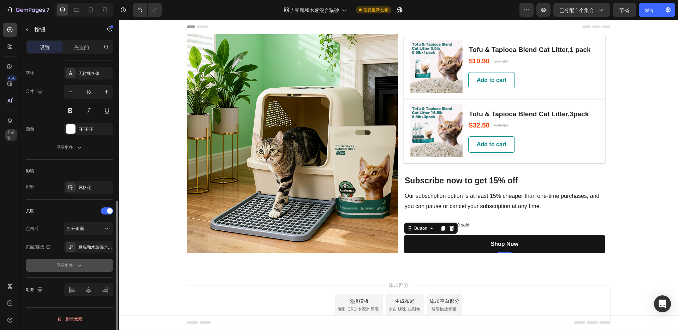
click at [80, 267] on icon "button" at bounding box center [79, 264] width 7 height 7
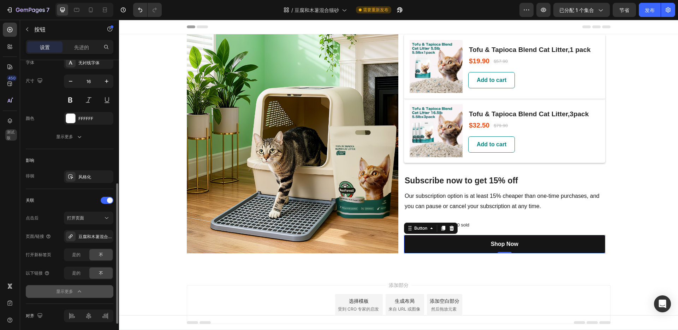
scroll to position [308, 0]
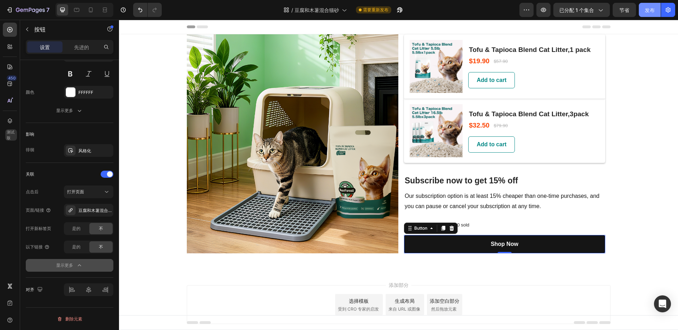
click at [648, 9] on font "发布" at bounding box center [649, 10] width 10 height 6
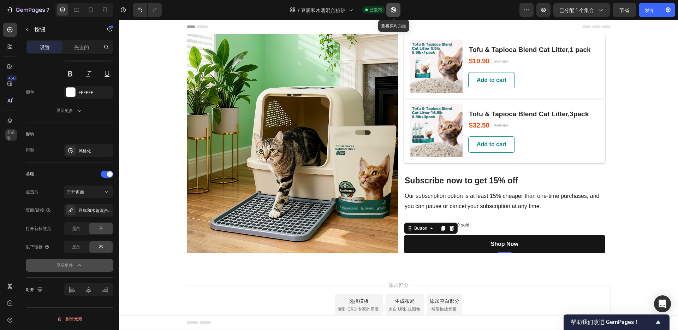
click at [390, 11] on icon "button" at bounding box center [393, 9] width 7 height 7
click at [442, 58] on img at bounding box center [435, 66] width 53 height 53
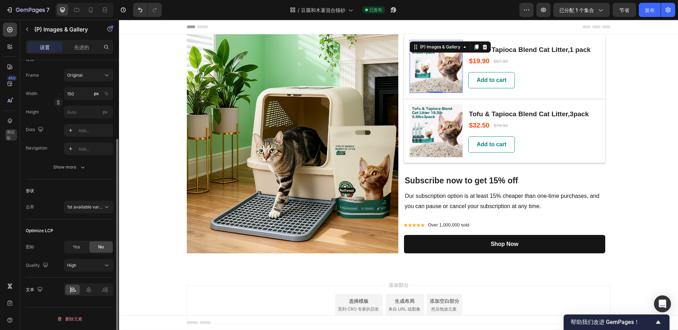
scroll to position [0, 0]
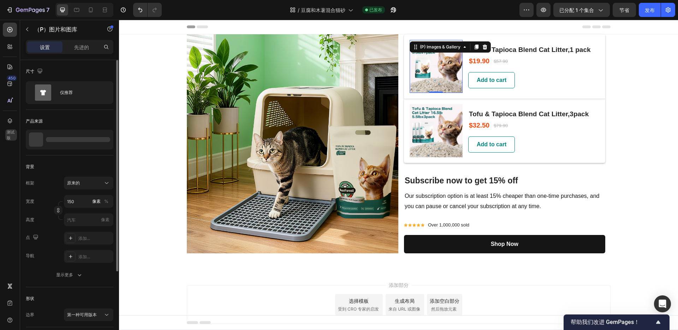
click at [437, 64] on img at bounding box center [435, 66] width 53 height 53
click at [431, 73] on img at bounding box center [435, 66] width 53 height 53
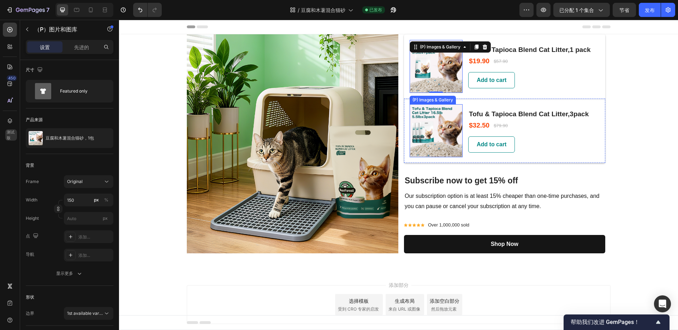
click at [422, 140] on img at bounding box center [435, 130] width 53 height 53
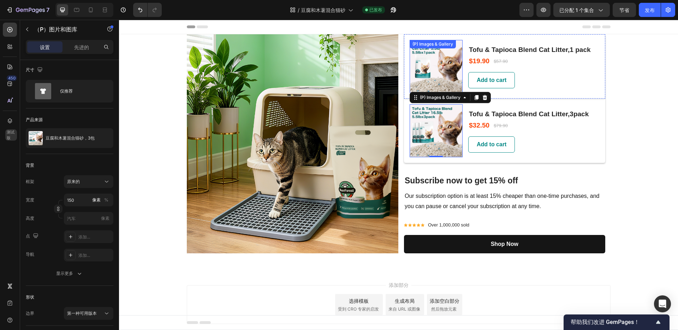
click at [432, 82] on img at bounding box center [435, 66] width 53 height 53
click at [436, 121] on img at bounding box center [435, 130] width 53 height 53
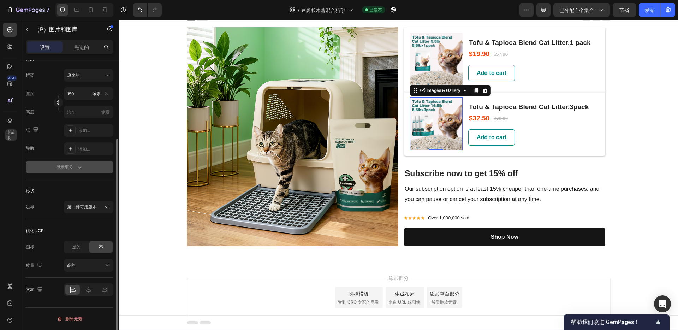
scroll to position [0, 0]
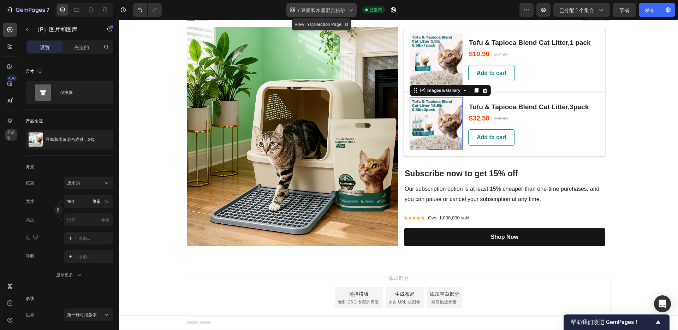
click at [341, 10] on font "豆腐和木薯混合猫砂" at bounding box center [323, 10] width 44 height 6
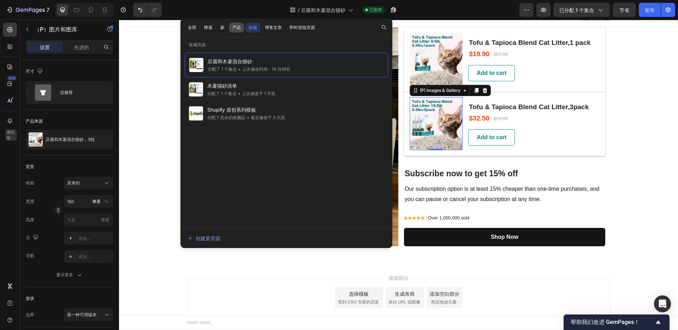
click at [238, 27] on font "产品" at bounding box center [236, 27] width 8 height 5
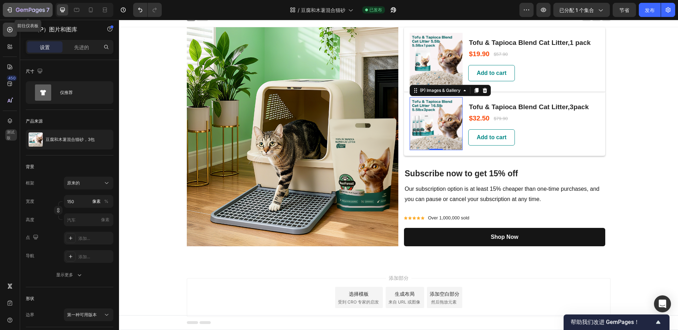
click at [14, 9] on div "7" at bounding box center [27, 10] width 43 height 8
